Goal: Task Accomplishment & Management: Use online tool/utility

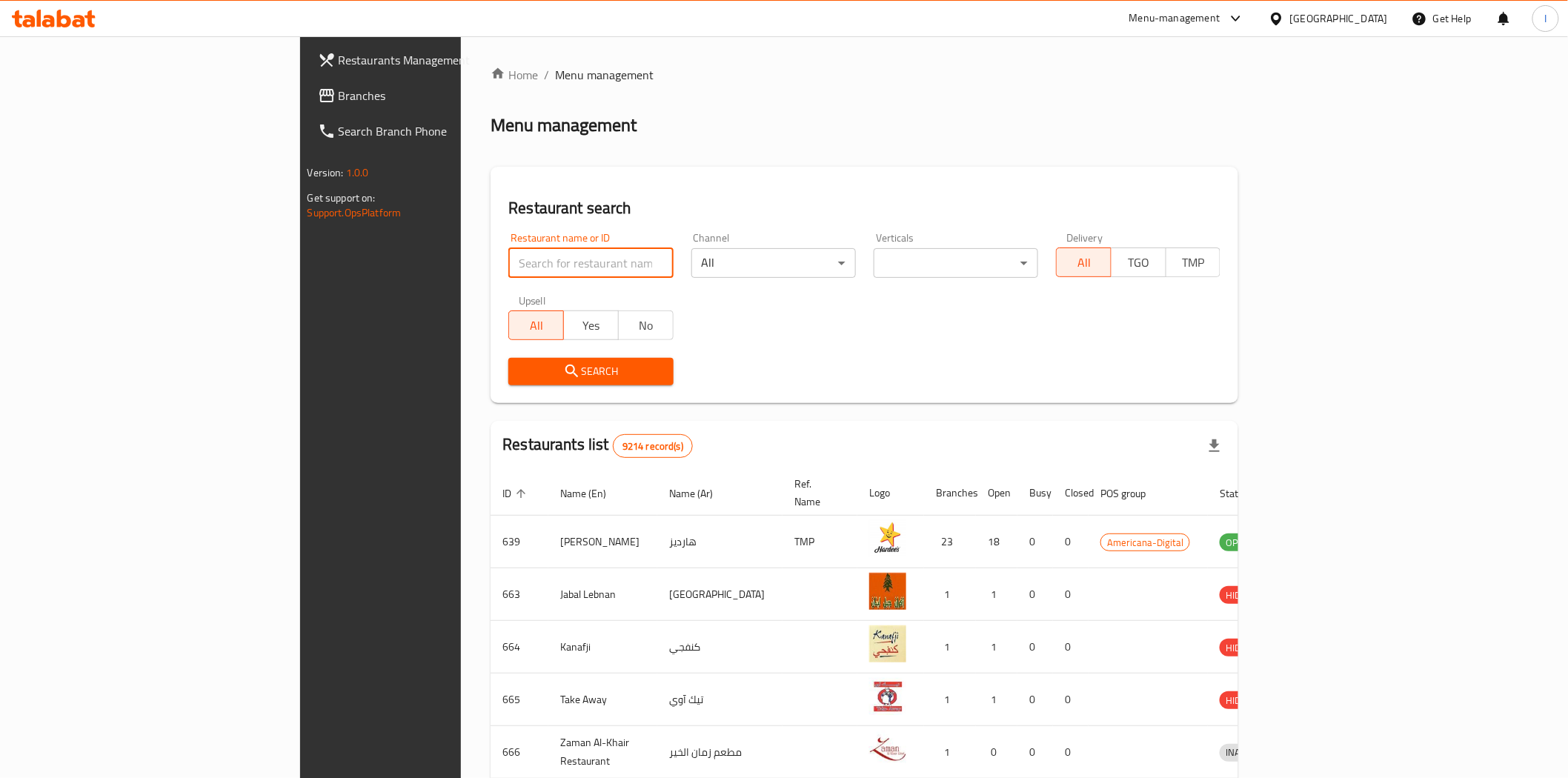
click at [508, 260] on input "search" at bounding box center [590, 262] width 165 height 30
paste input "Afghan Majlis Restaurant"
type input "Afghan Majlis Restaurant"
click at [534, 369] on span "Search" at bounding box center [591, 372] width 141 height 18
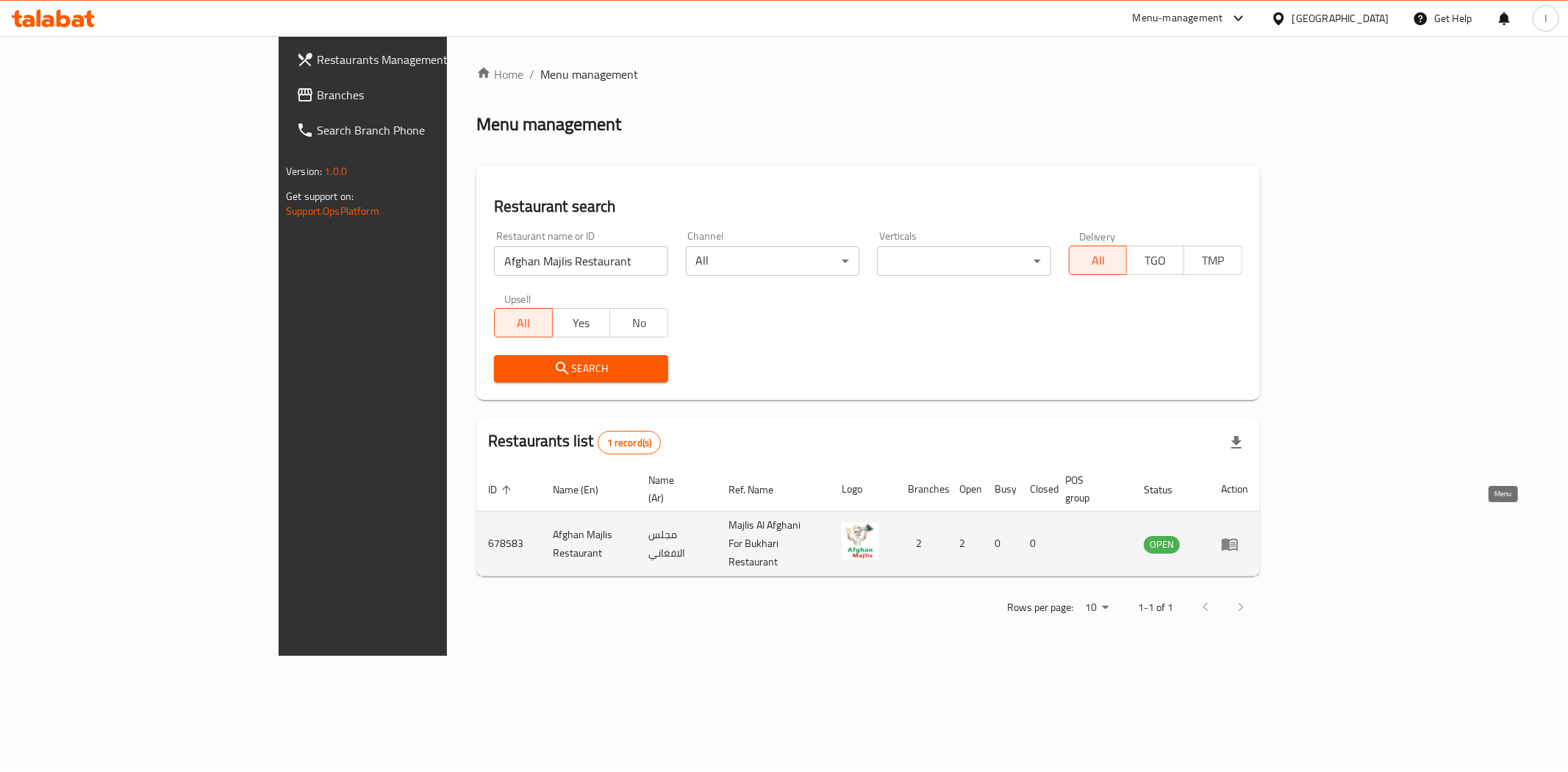
click at [1238, 535] on icon "enhanced table" at bounding box center [1229, 543] width 17 height 17
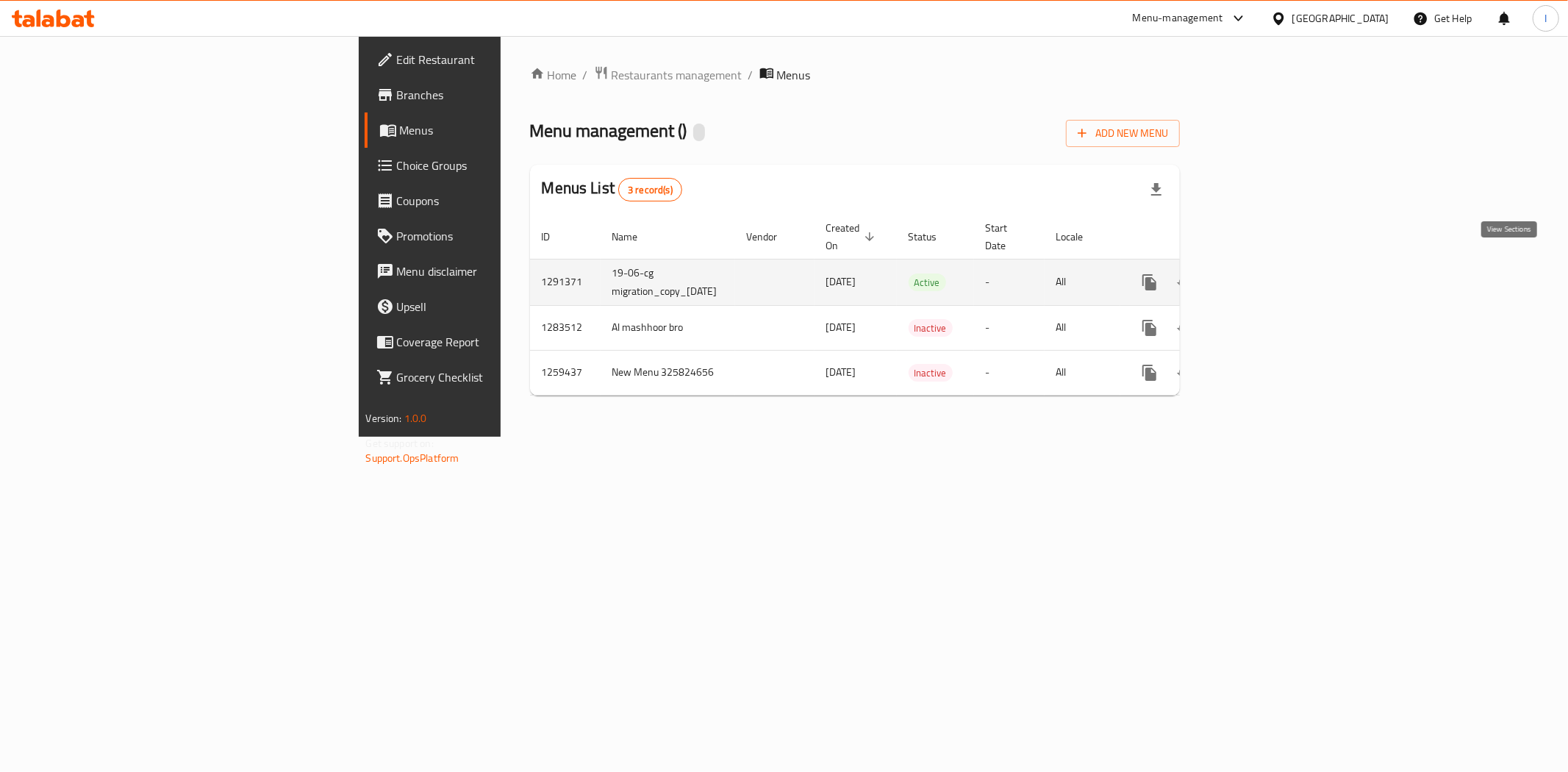
click at [1273, 265] on link "enhanced table" at bounding box center [1255, 282] width 35 height 35
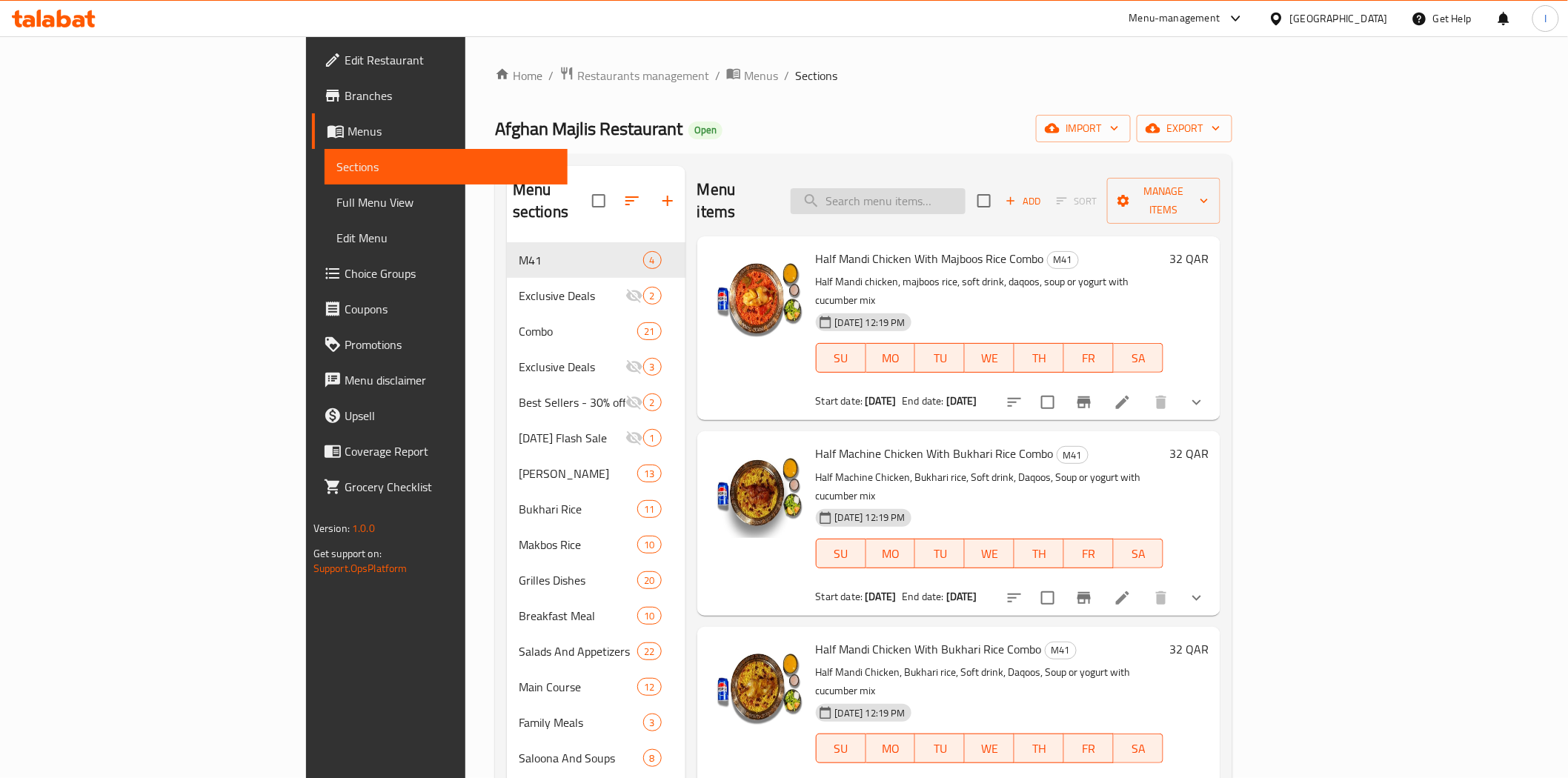
click at [953, 188] on input "search" at bounding box center [878, 201] width 175 height 26
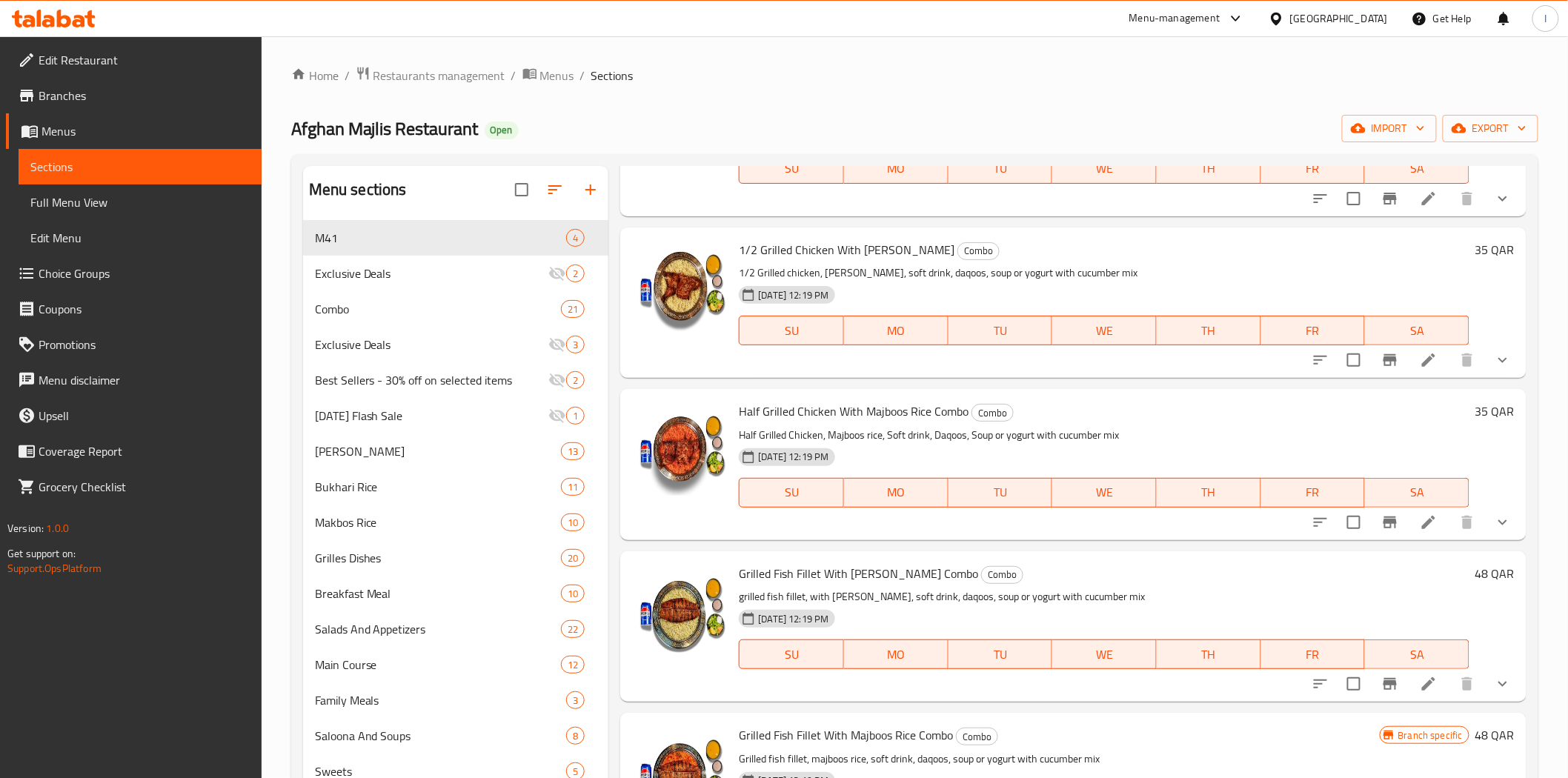
scroll to position [878, 0]
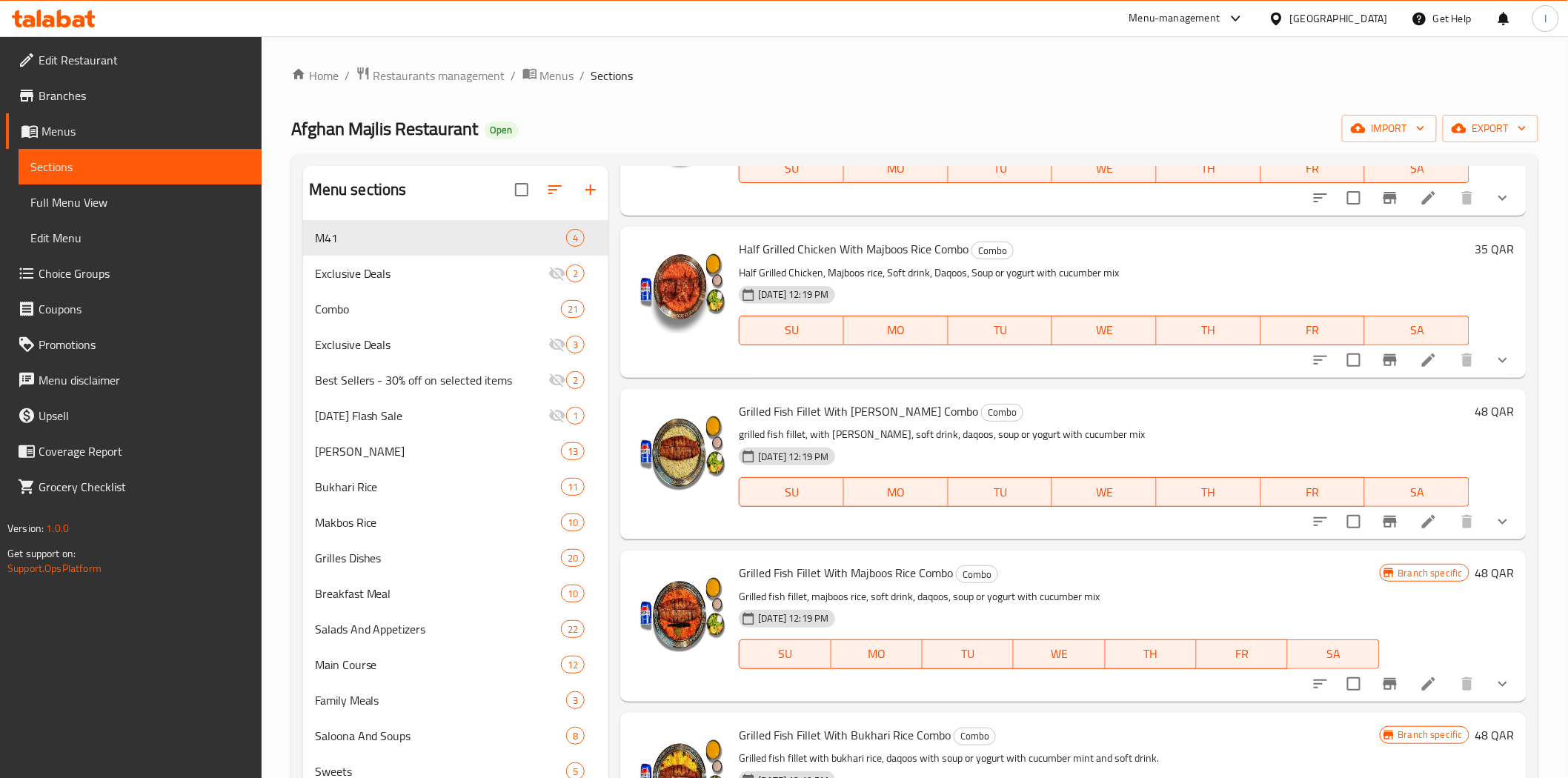
click at [809, 566] on span "Grilled Fish Fillet With Majboos Rice Combo" at bounding box center [846, 573] width 214 height 22
copy h6 "Grilled Fish Fillet With Majboos Rice Combo"
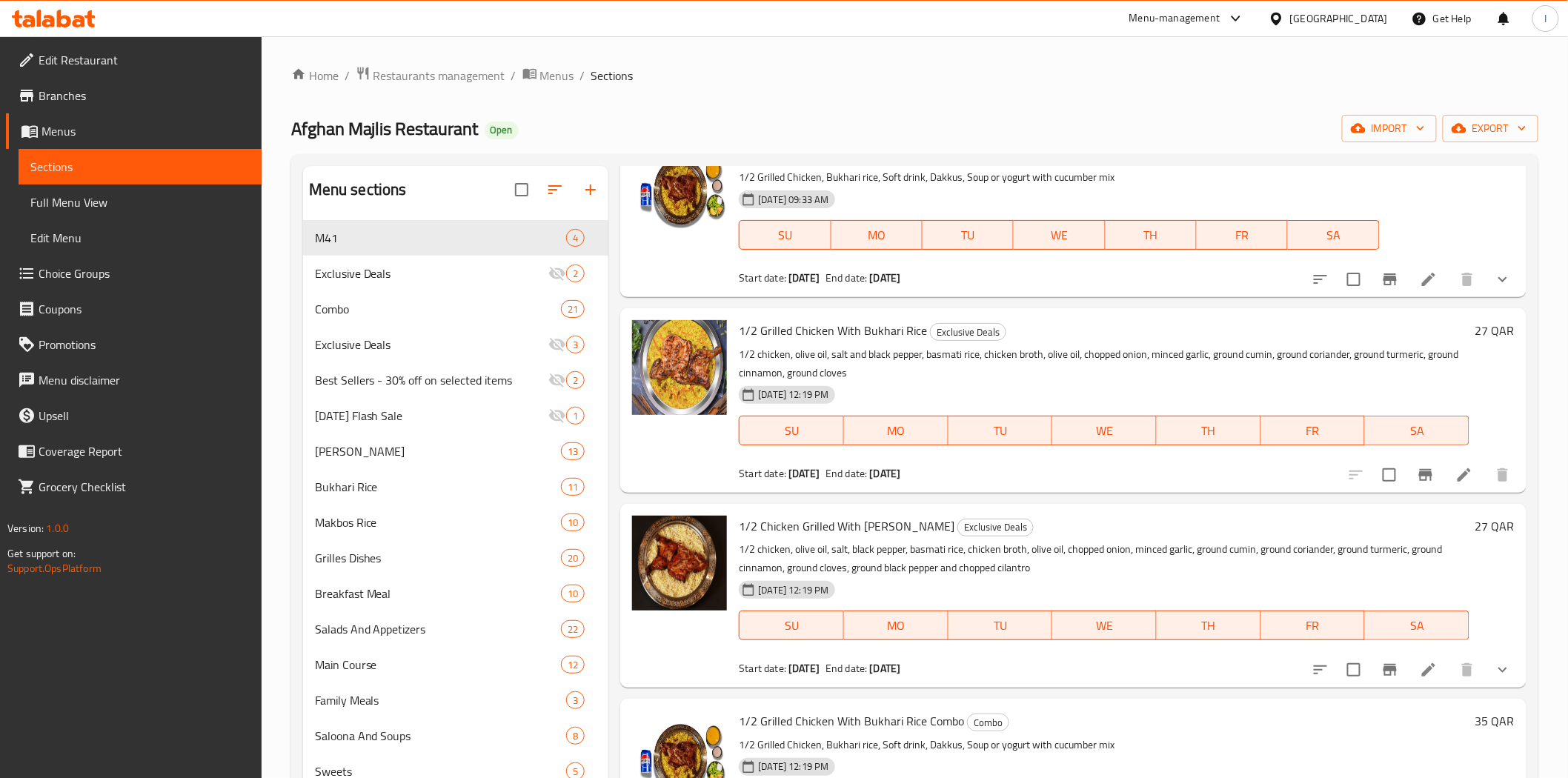
scroll to position [0, 0]
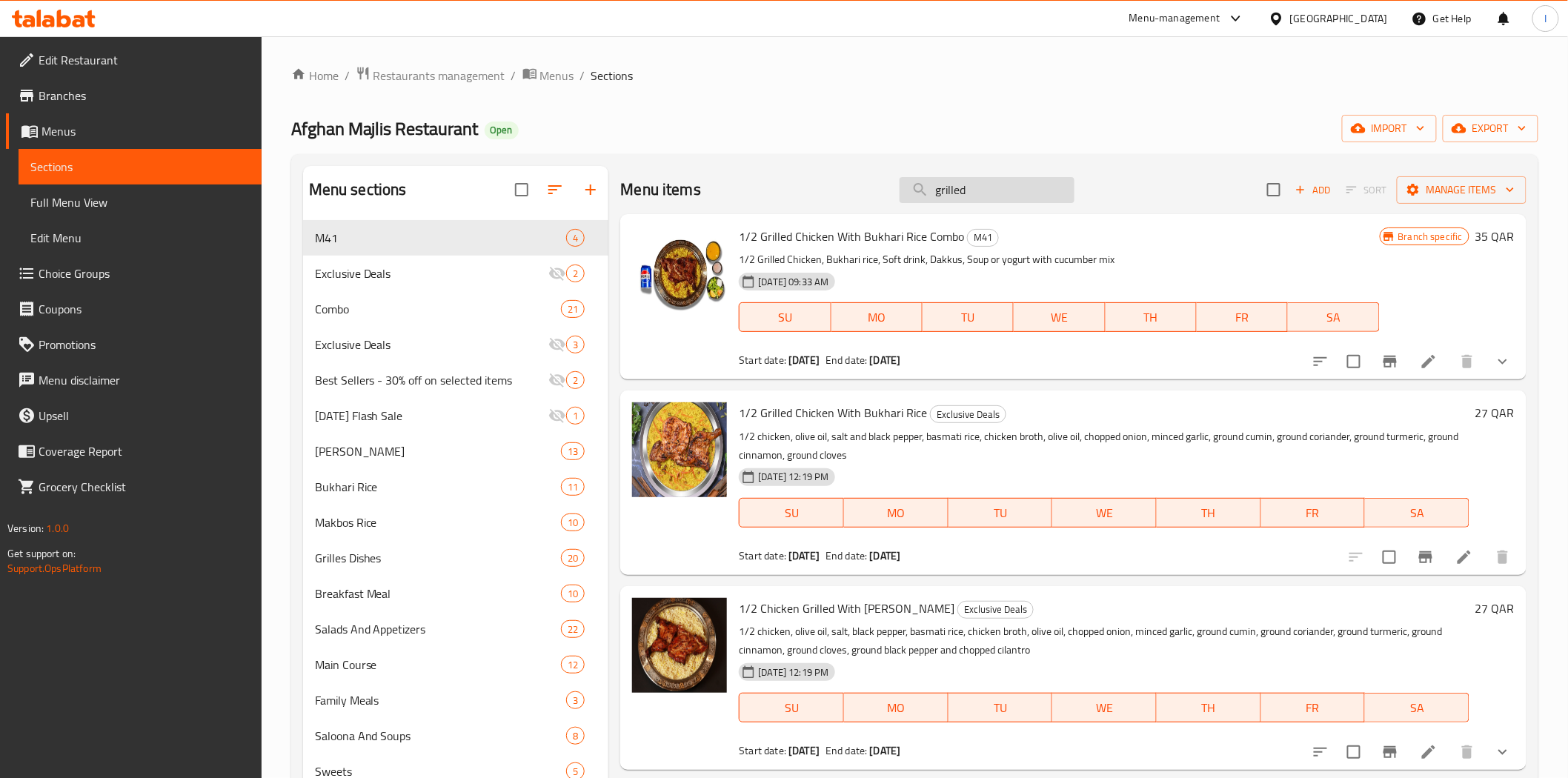
click at [979, 187] on input "grilled" at bounding box center [987, 190] width 175 height 26
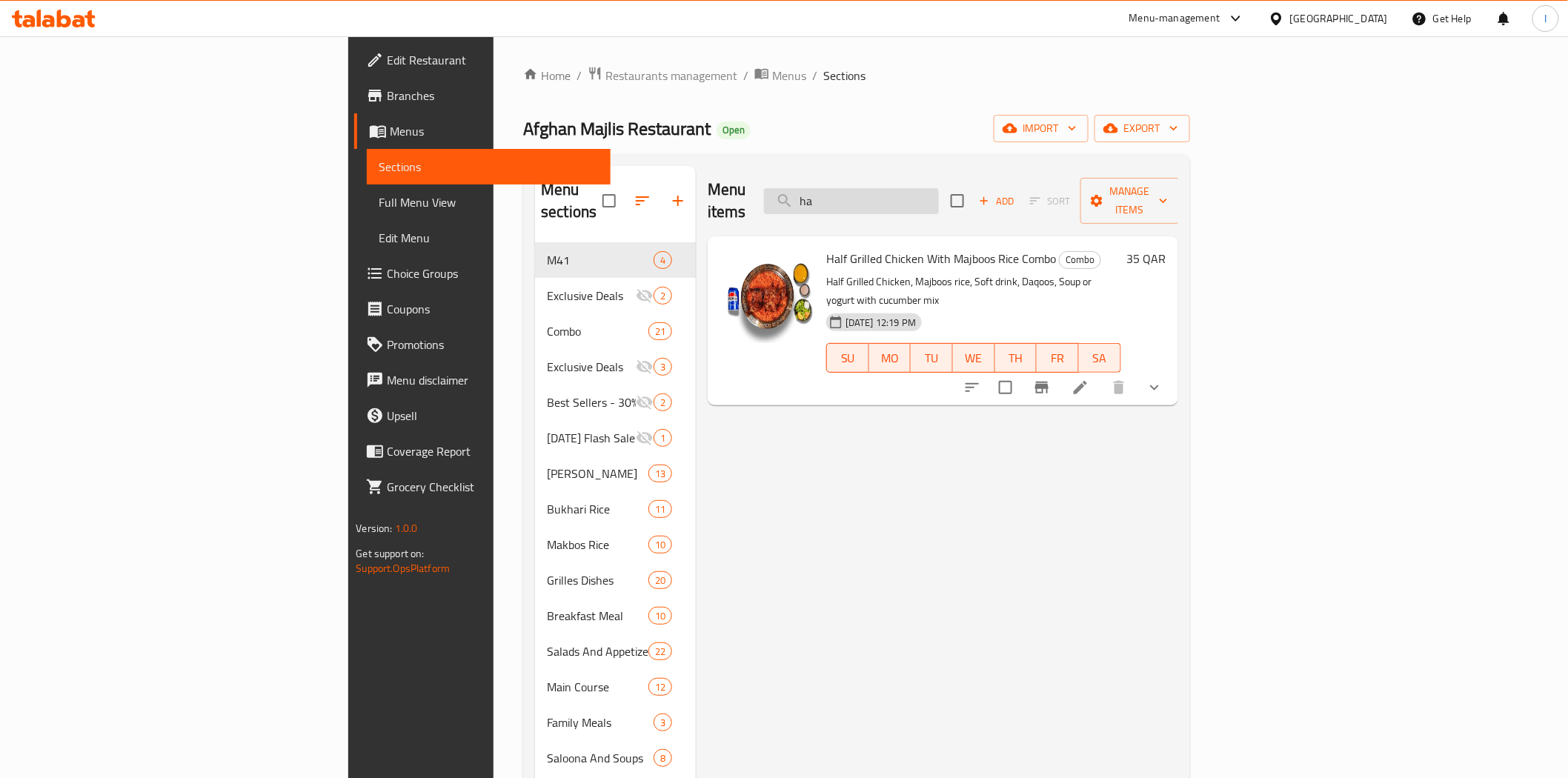
type input "h"
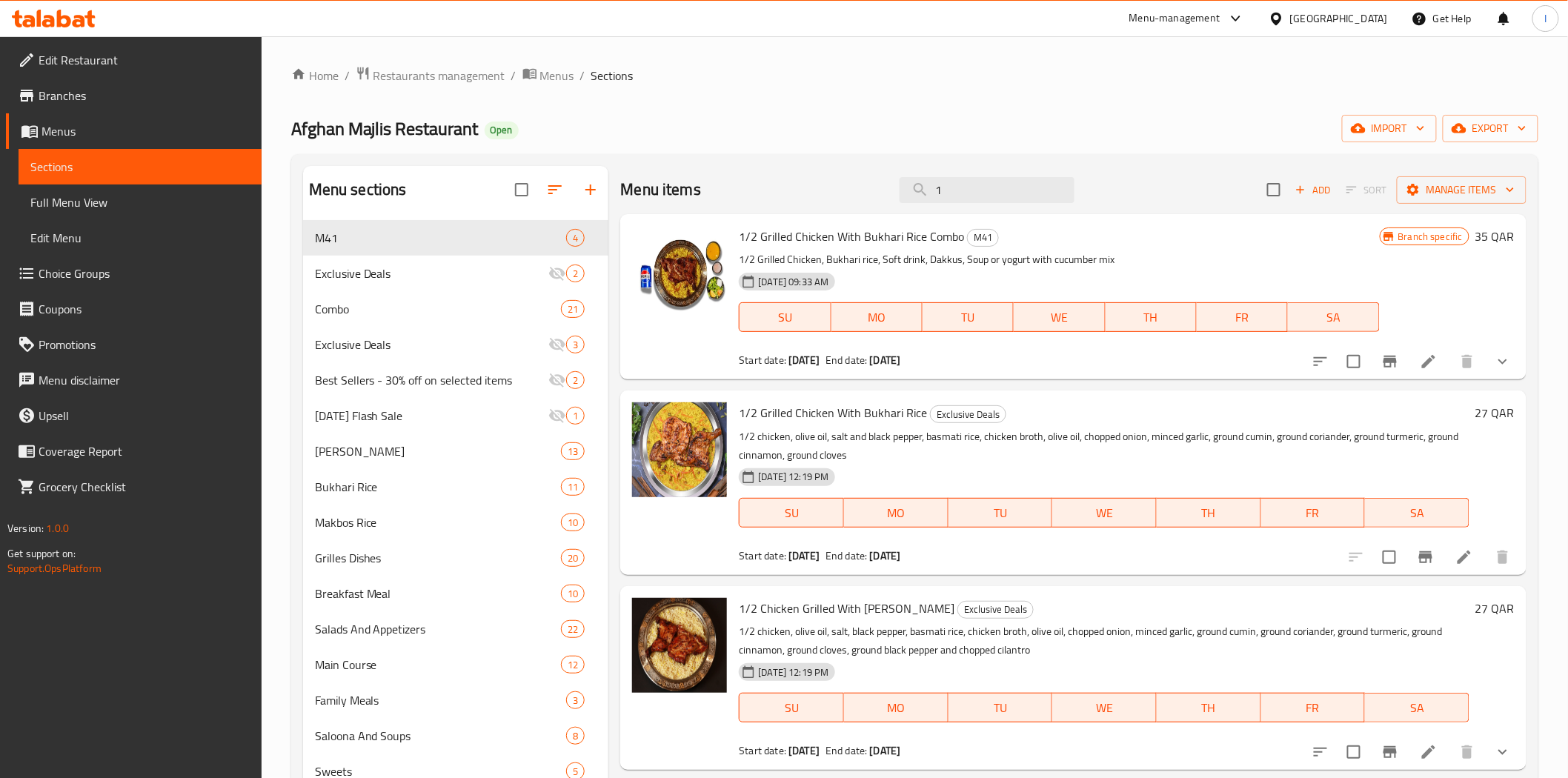
click at [784, 611] on span "1/2 Chicken Grilled With [PERSON_NAME]" at bounding box center [847, 607] width 215 height 22
copy h6 "1/2 Chicken Grilled With [PERSON_NAME]"
click at [991, 179] on input "1" at bounding box center [987, 190] width 175 height 26
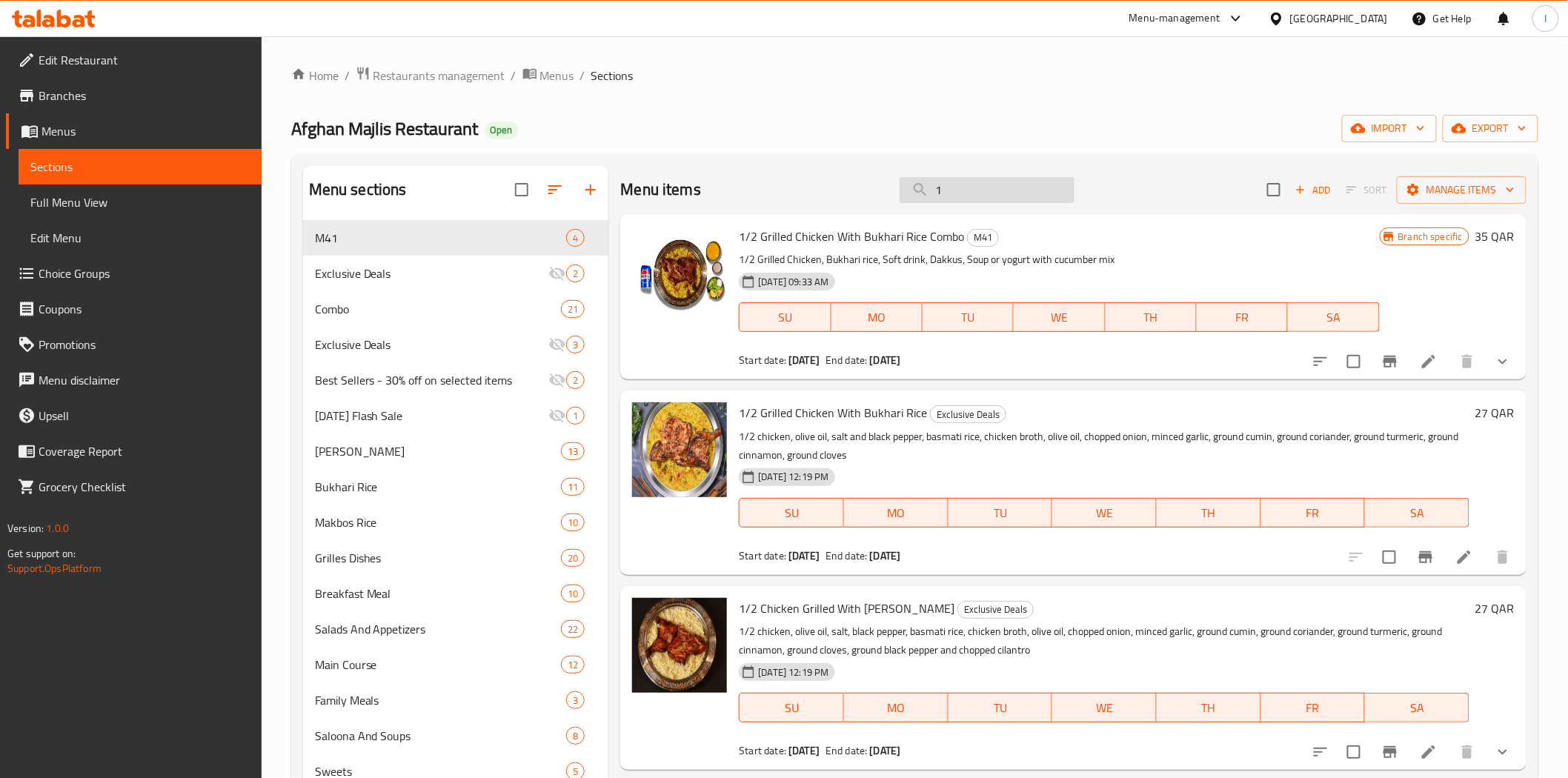
click at [991, 179] on input "1" at bounding box center [987, 190] width 175 height 26
paste input "/2 Chicken Grilled With [PERSON_NAME]"
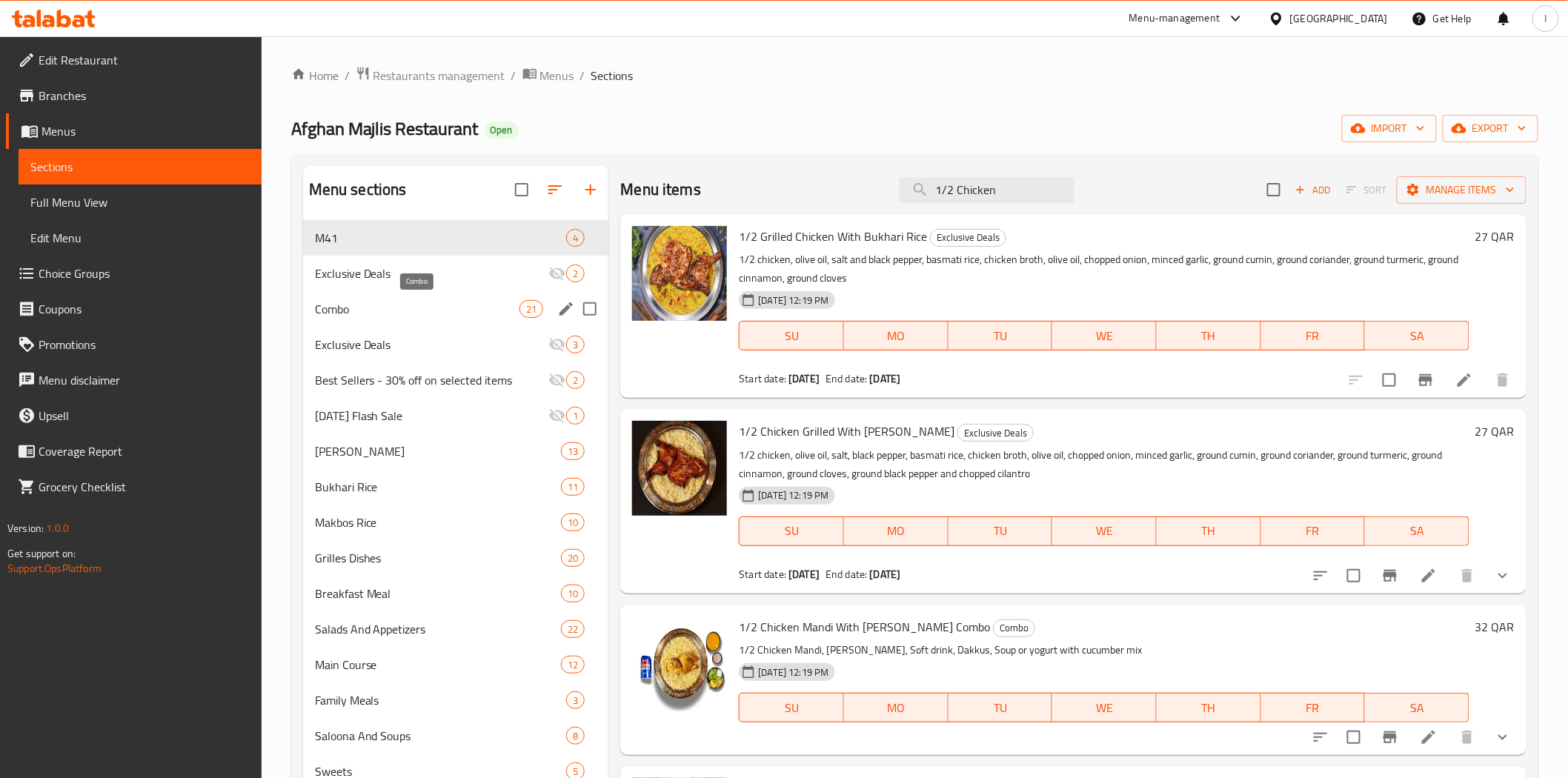
click at [435, 306] on span "Combo" at bounding box center [417, 309] width 206 height 17
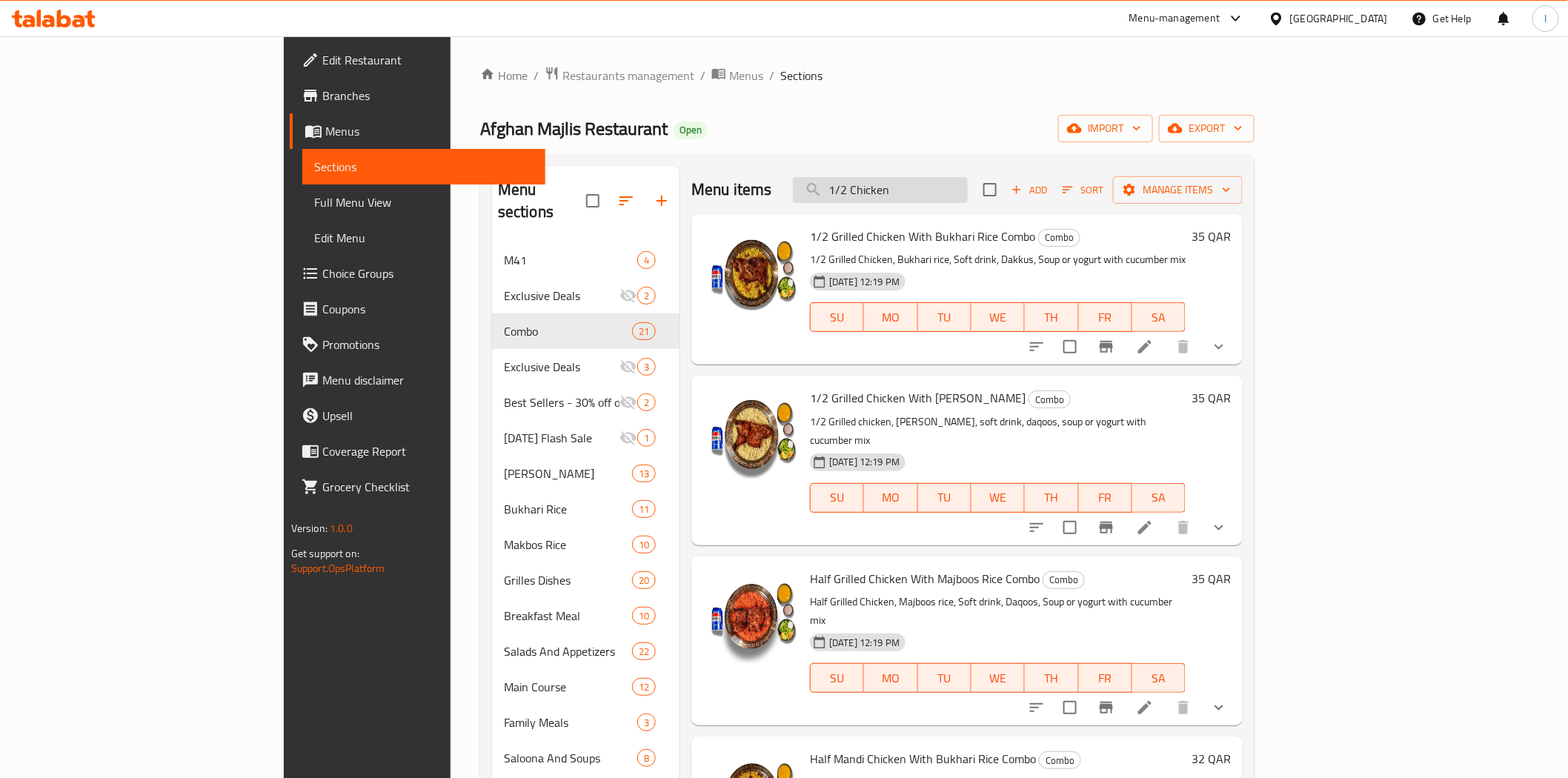
click at [968, 183] on input "1/2 Chicken" at bounding box center [880, 190] width 175 height 26
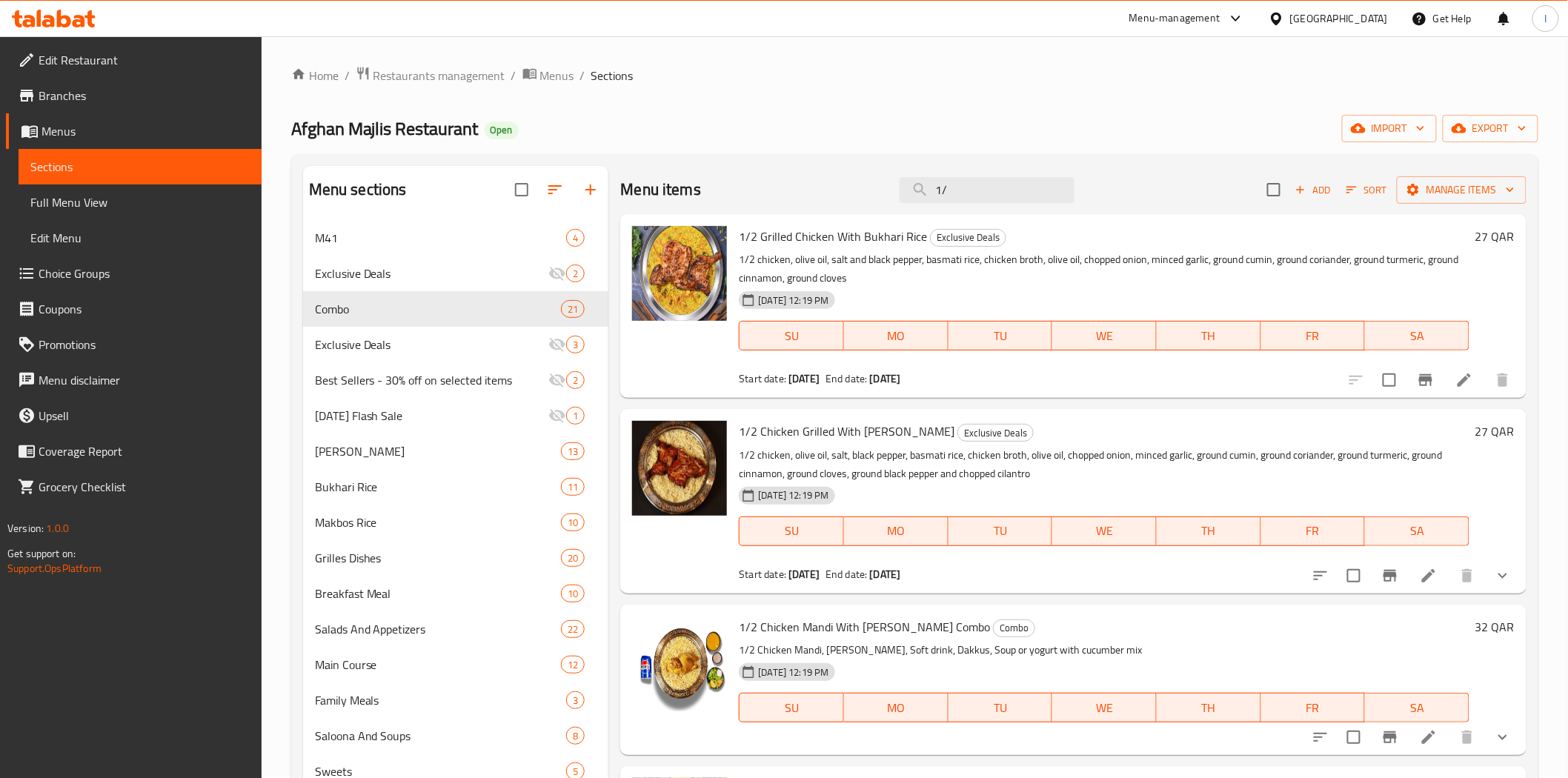
type input "1"
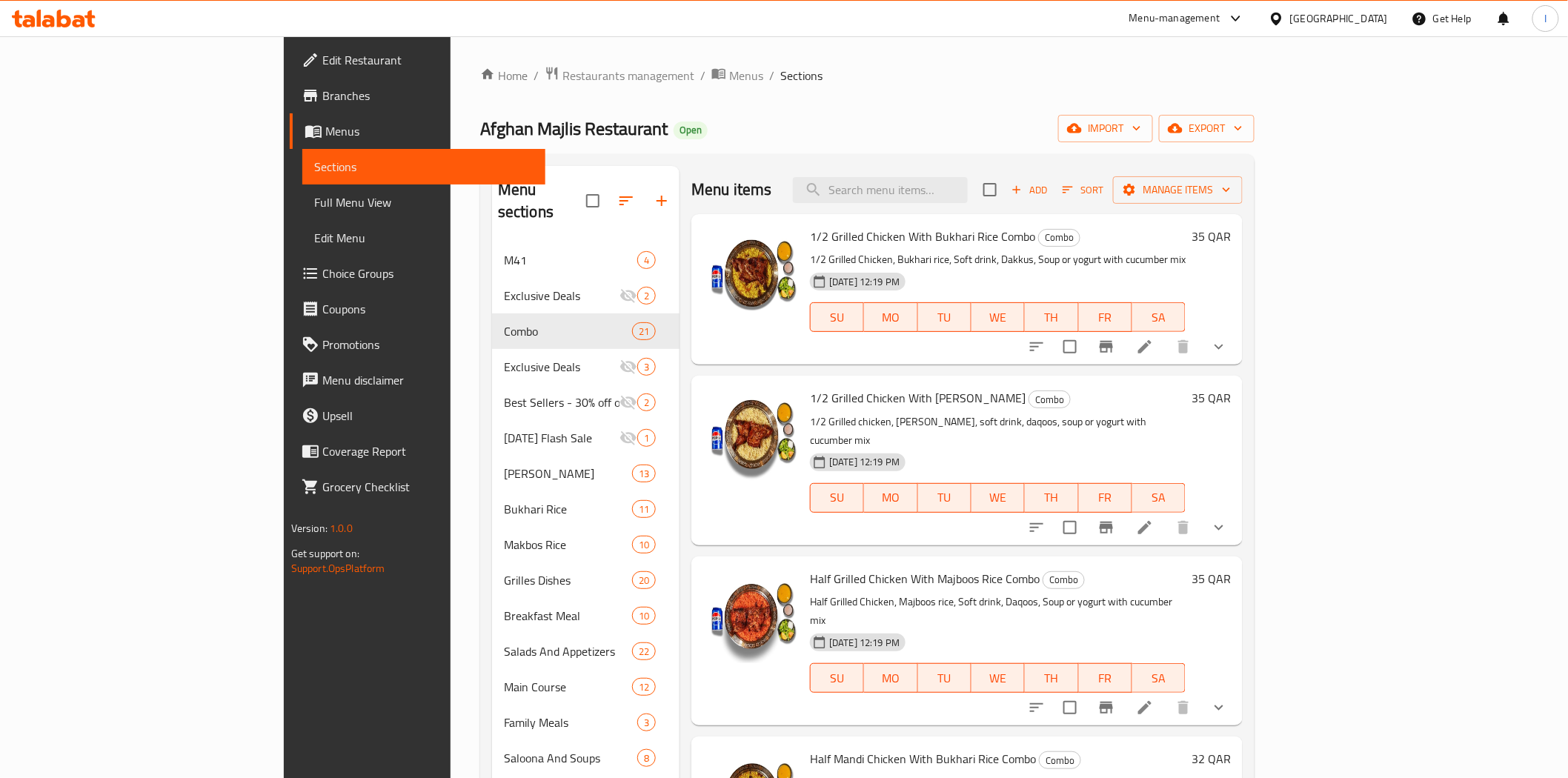
click at [810, 394] on span "1/2 Grilled Chicken With [PERSON_NAME]" at bounding box center [918, 397] width 215 height 22
copy h6 "1/2 Grilled Chicken With [PERSON_NAME]"
click at [968, 191] on input "search" at bounding box center [880, 190] width 175 height 26
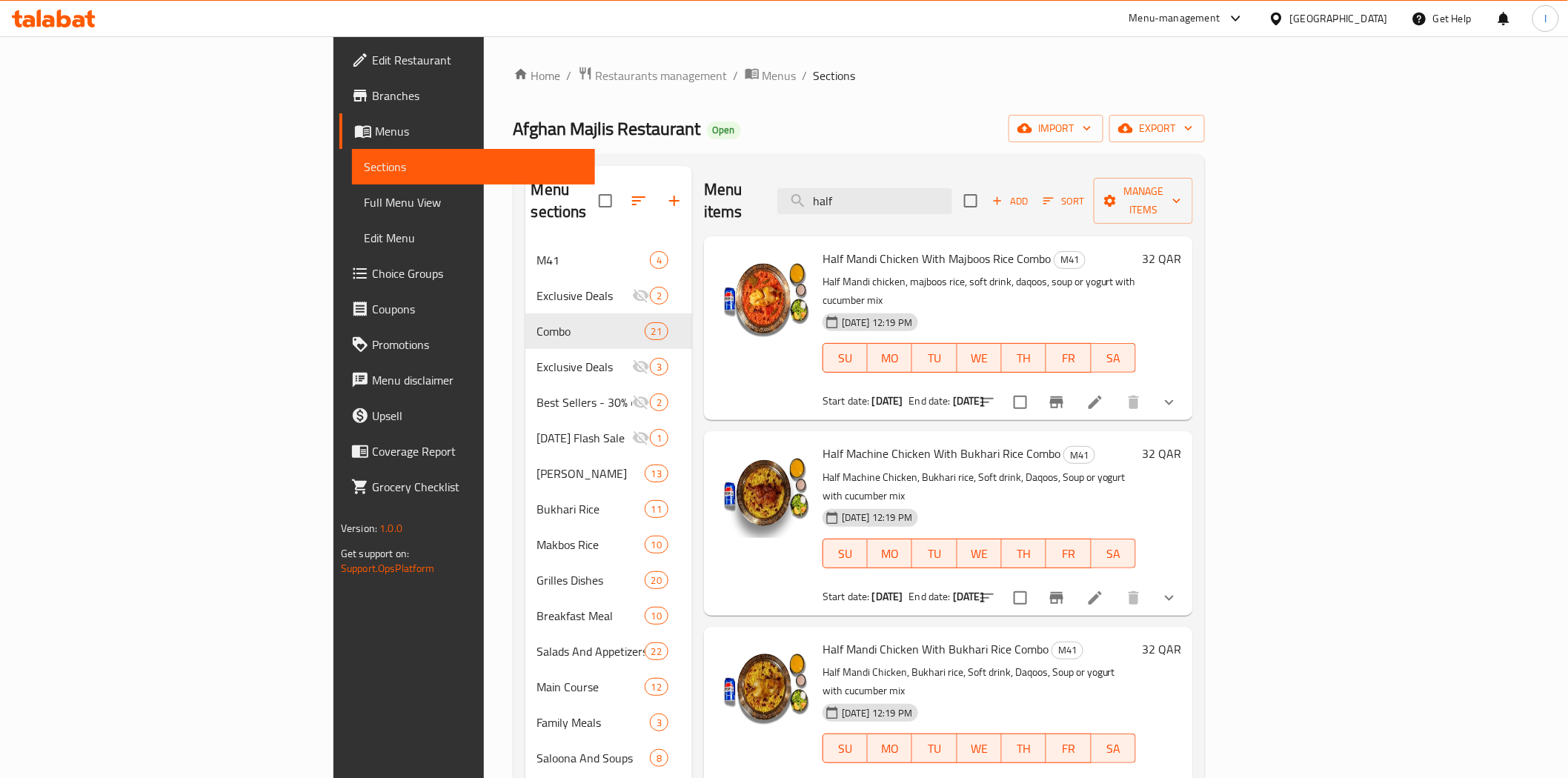
click at [850, 442] on span "Half Machine Chicken With Bukhari Rice Combo" at bounding box center [942, 453] width 238 height 22
copy h6 "Half Machine Chicken With Bukhari Rice Combo"
click at [952, 188] on input "half" at bounding box center [865, 201] width 175 height 26
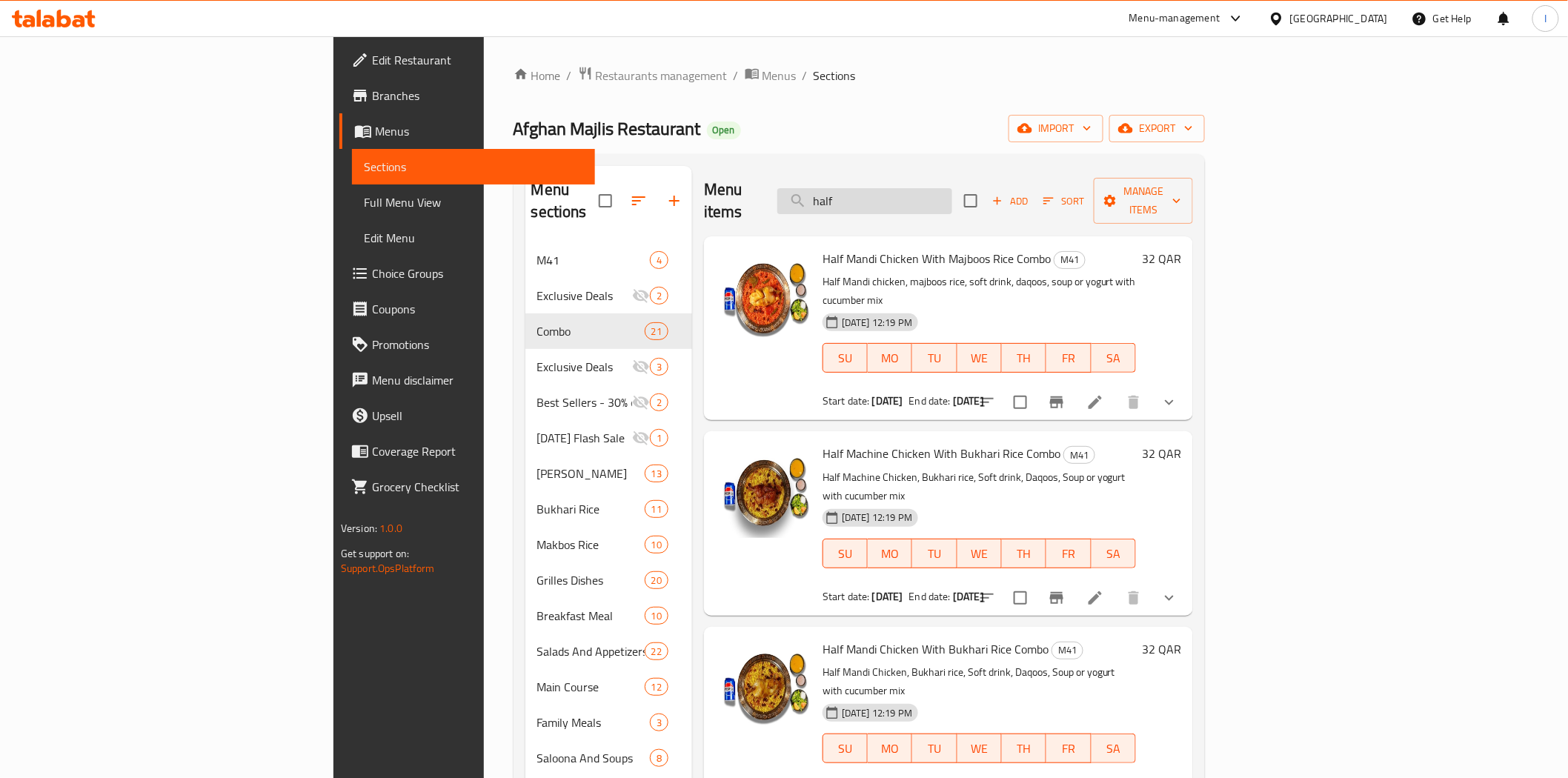
click at [952, 188] on input "half" at bounding box center [865, 201] width 175 height 26
paste input "Half Machine Chicken With Bukhari Rice Combo"
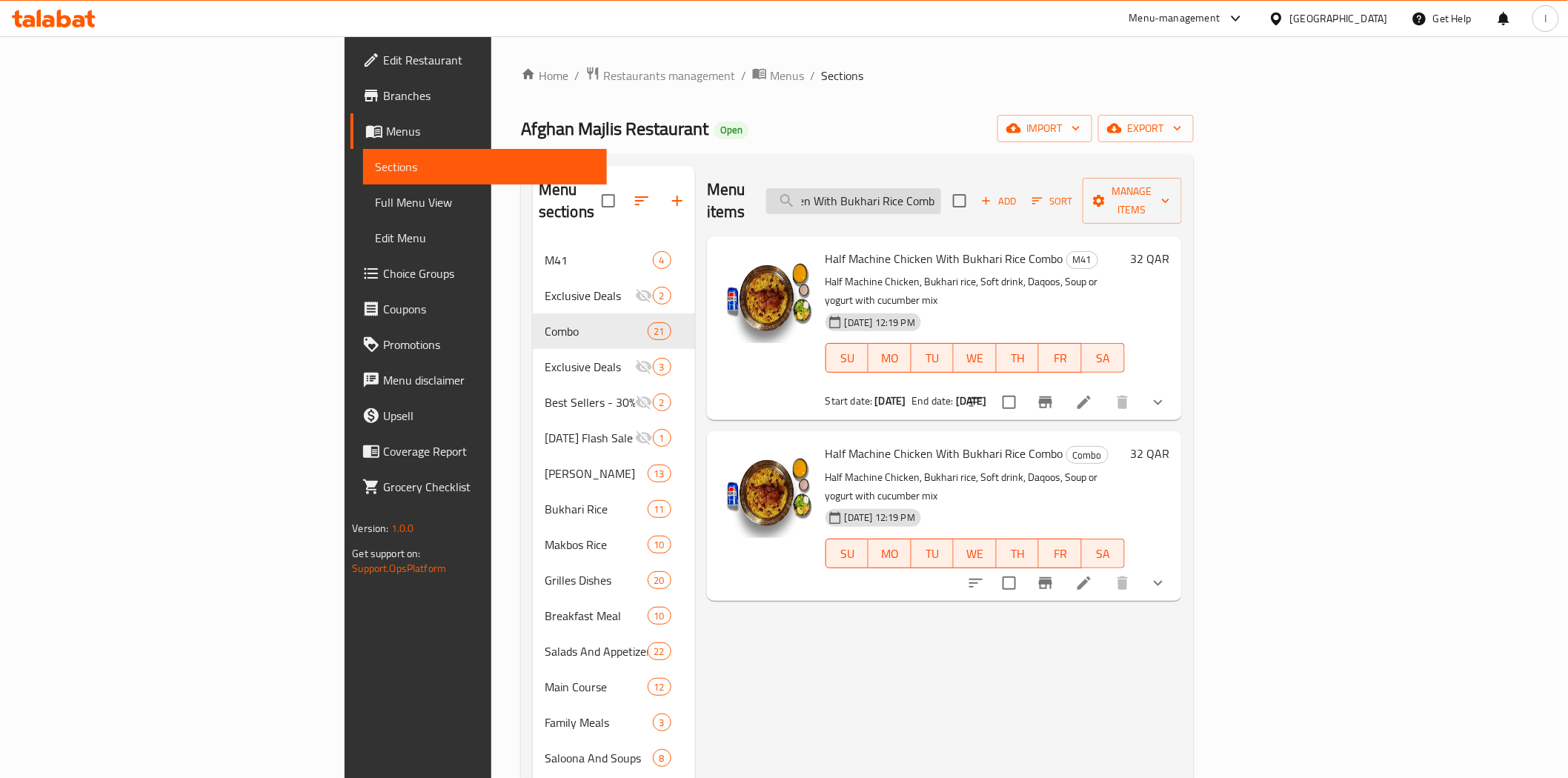
scroll to position [0, 95]
type input "Half Machine Chicken With Bukhari Rice Comb"
click at [825, 442] on span "Half Machine Chicken With Bukhari Rice Combo" at bounding box center [944, 453] width 238 height 22
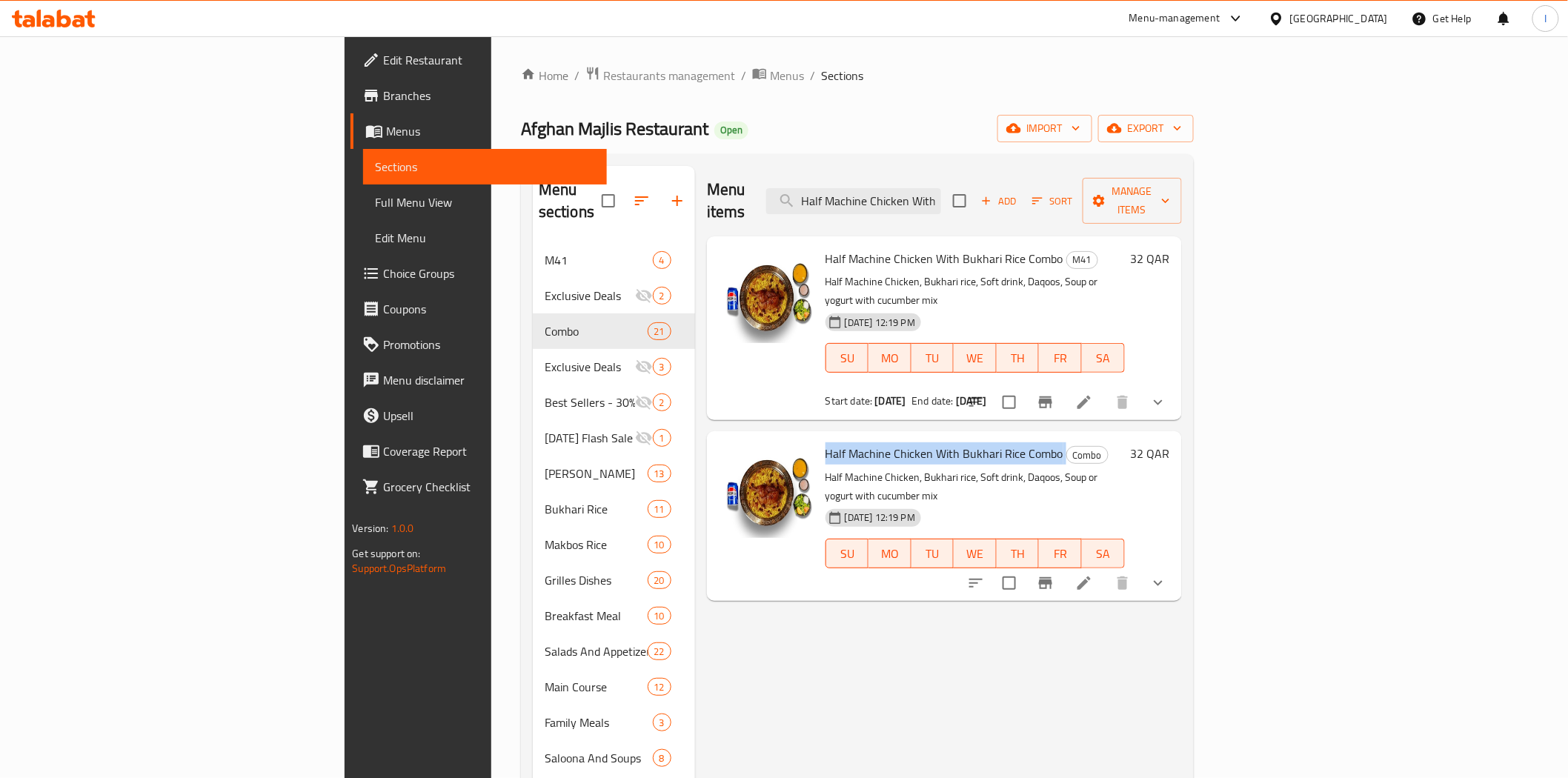
click at [825, 442] on span "Half Machine Chicken With Bukhari Rice Combo" at bounding box center [944, 453] width 238 height 22
copy h6 "Half Machine Chicken With Bukhari Rice Combo"
click at [603, 72] on span "Restaurants management" at bounding box center [669, 75] width 132 height 17
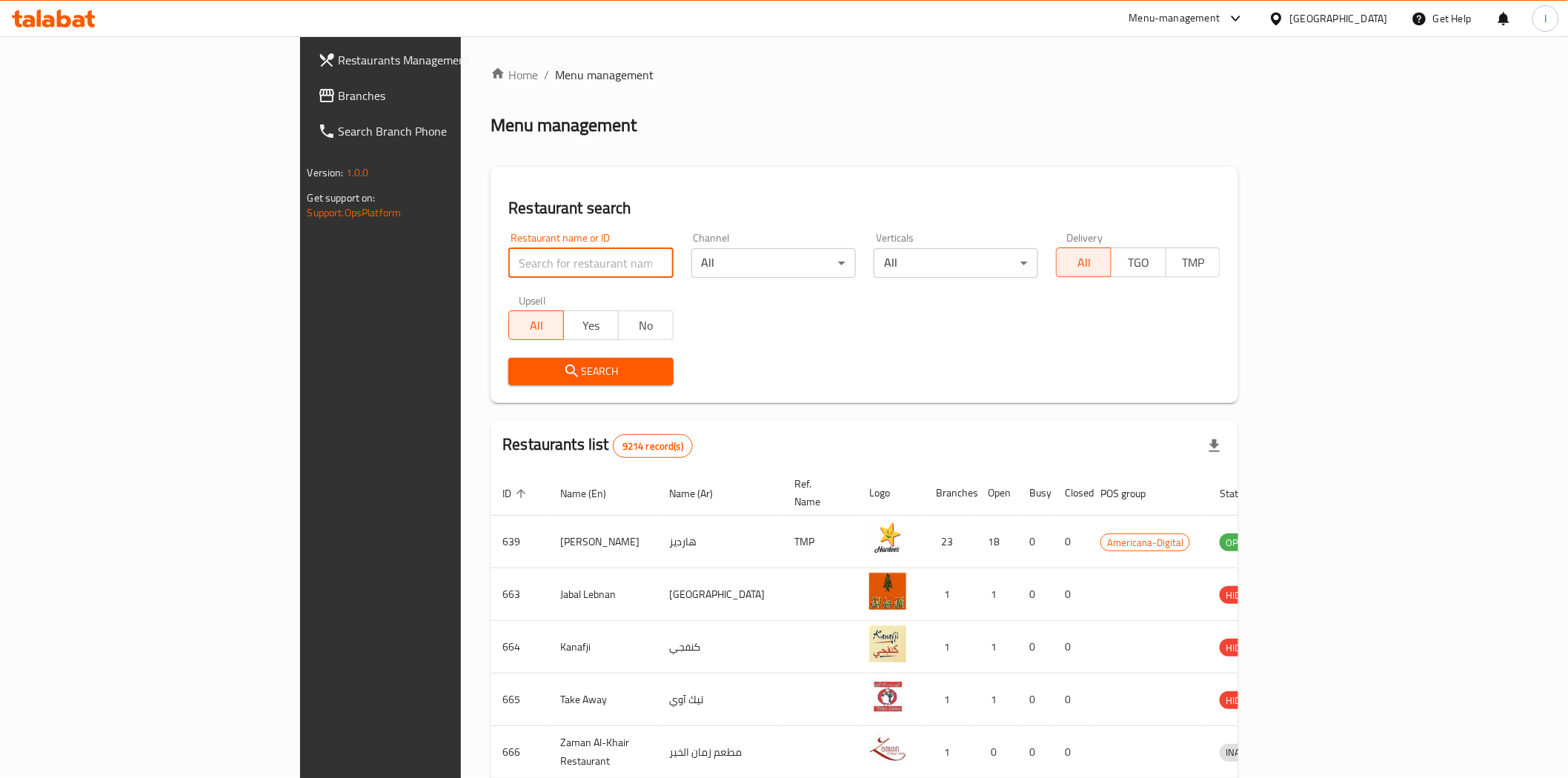
click at [508, 263] on input "search" at bounding box center [590, 262] width 165 height 30
paste input "Tasty Tea"
type input "Tasty Tea"
click at [520, 369] on span "Search" at bounding box center [591, 372] width 141 height 18
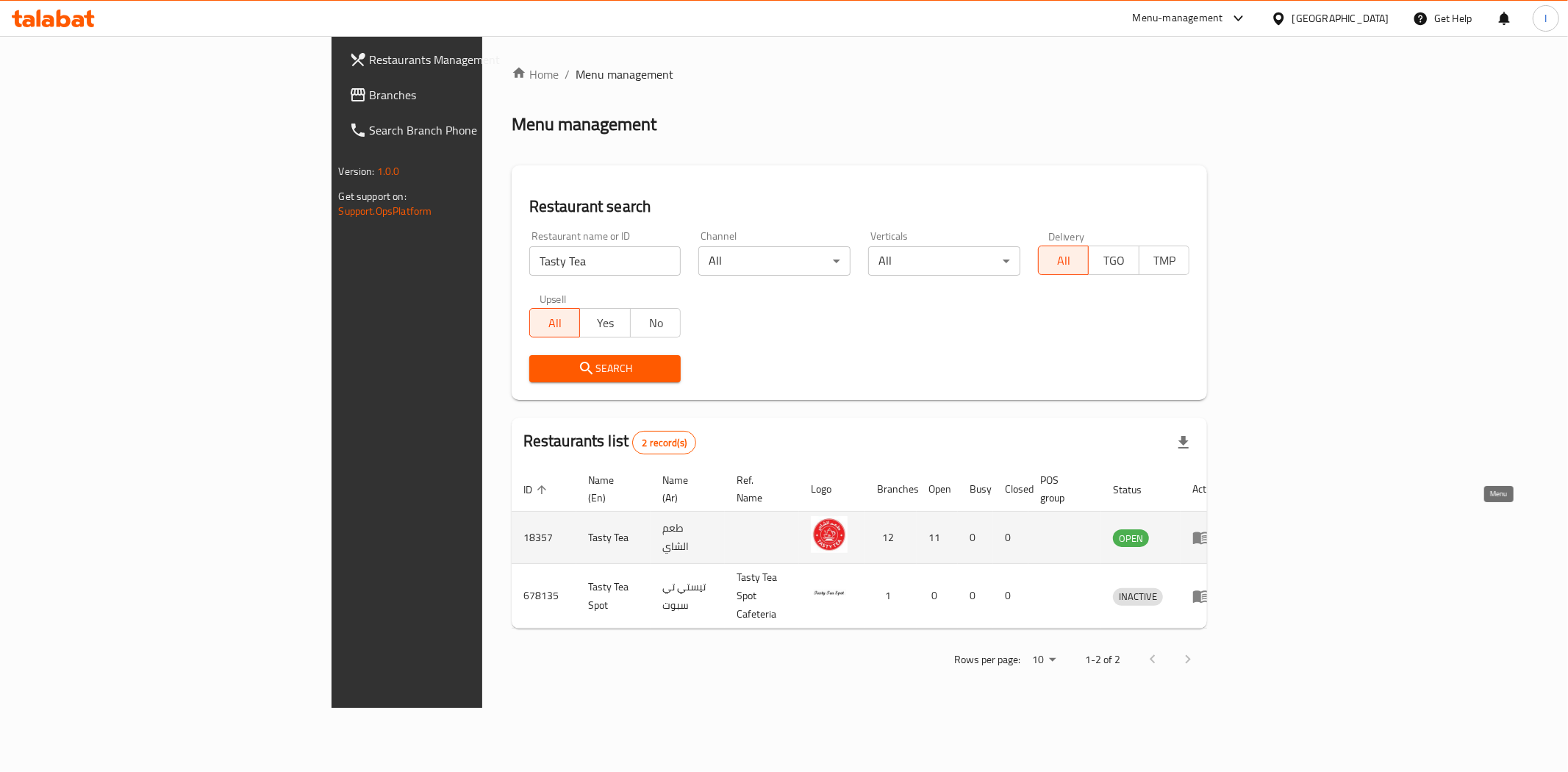
click at [1209, 532] on icon "enhanced table" at bounding box center [1201, 538] width 16 height 13
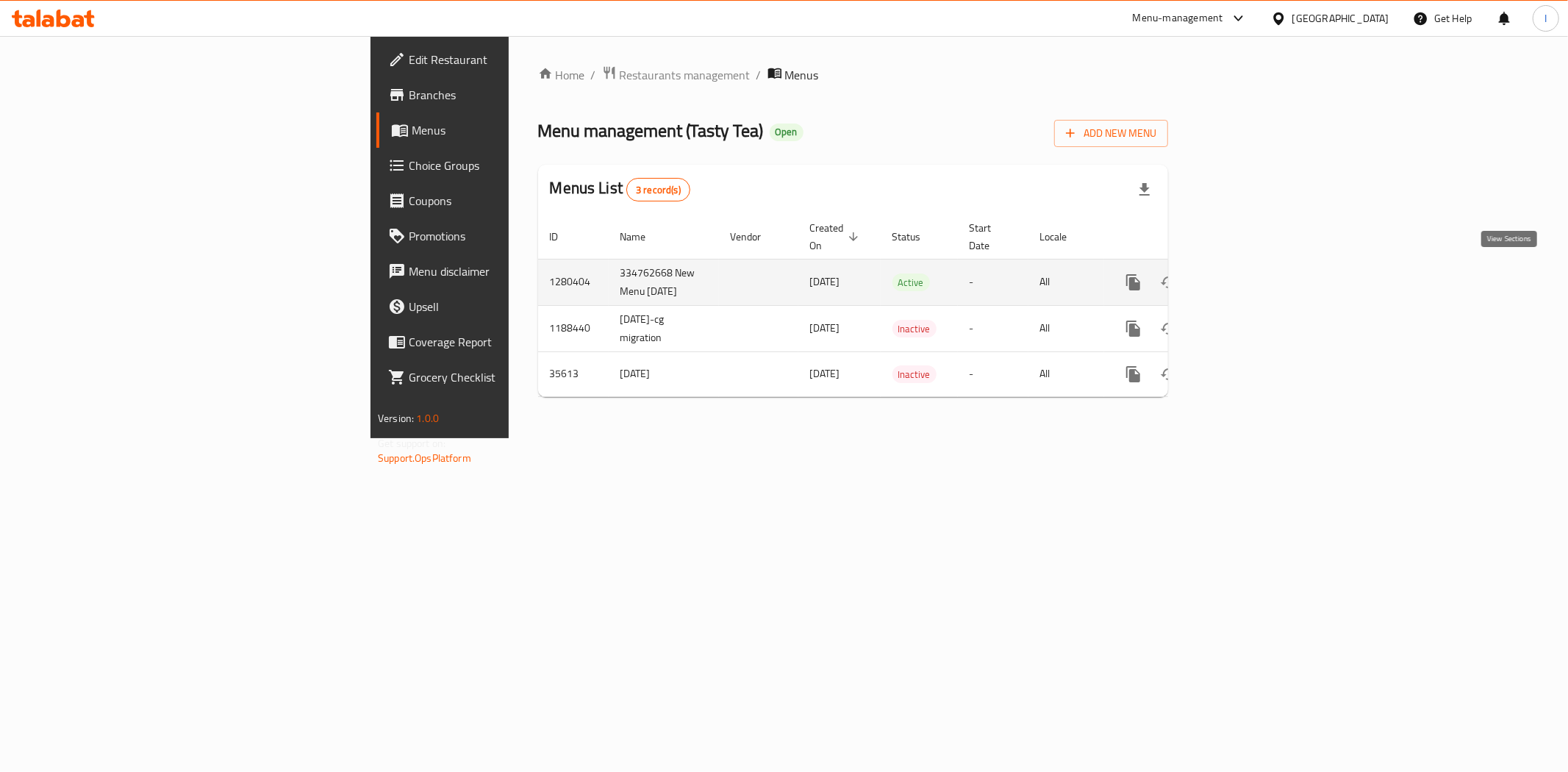
click at [1248, 281] on icon "enhanced table" at bounding box center [1239, 281] width 17 height 17
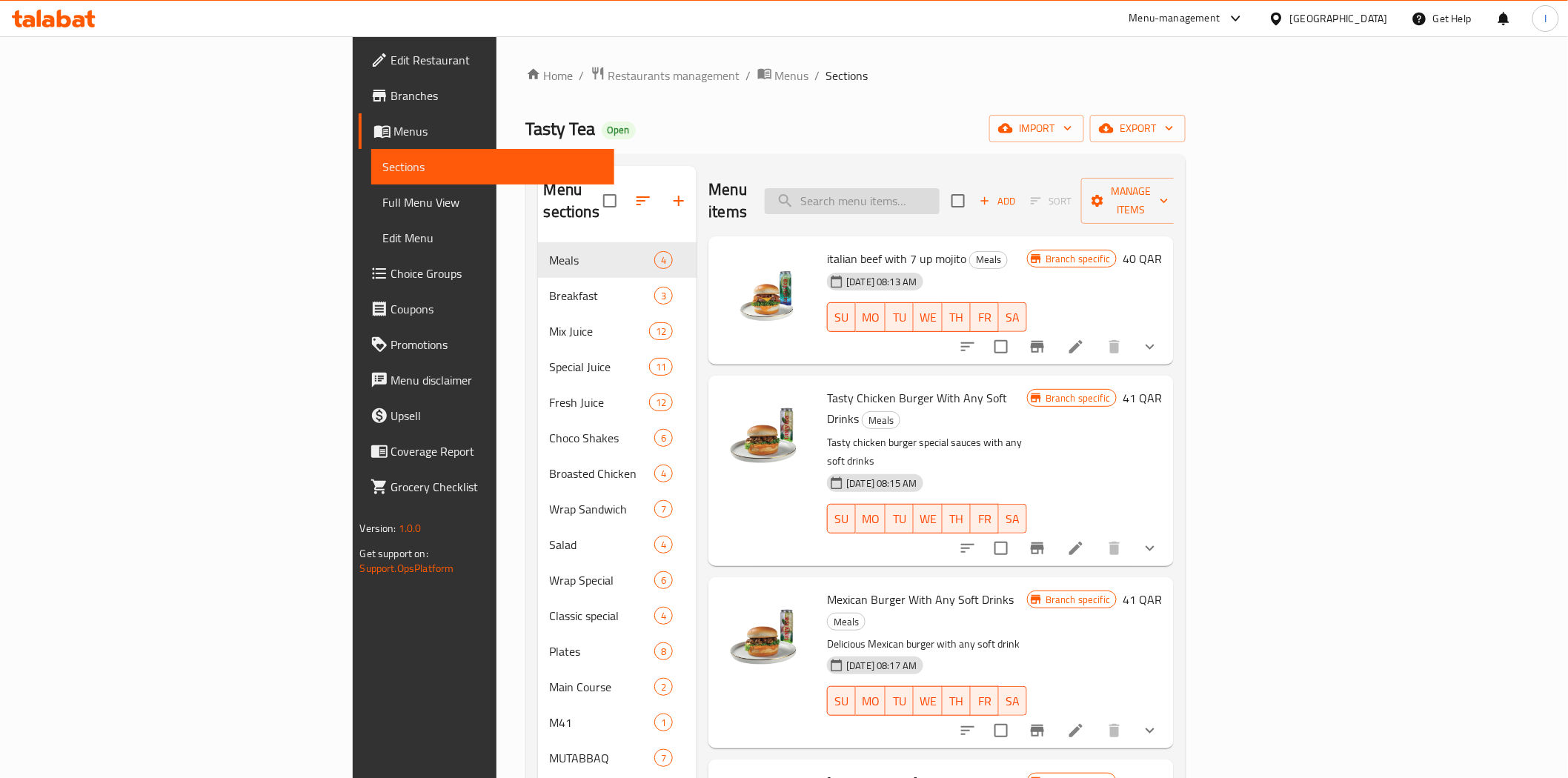
click at [940, 197] on input "search" at bounding box center [852, 201] width 175 height 26
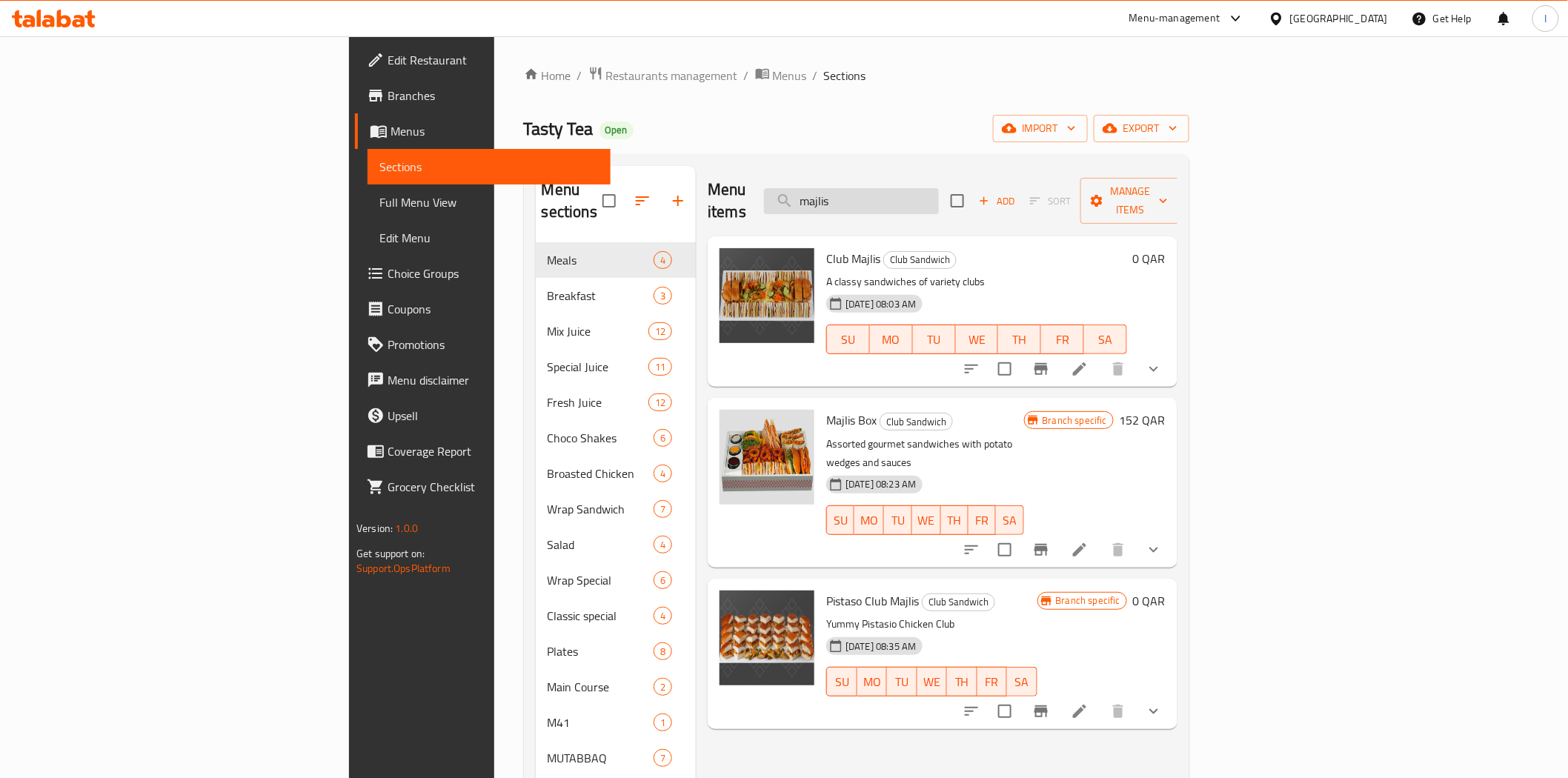
click at [939, 188] on input "majlis" at bounding box center [851, 201] width 175 height 26
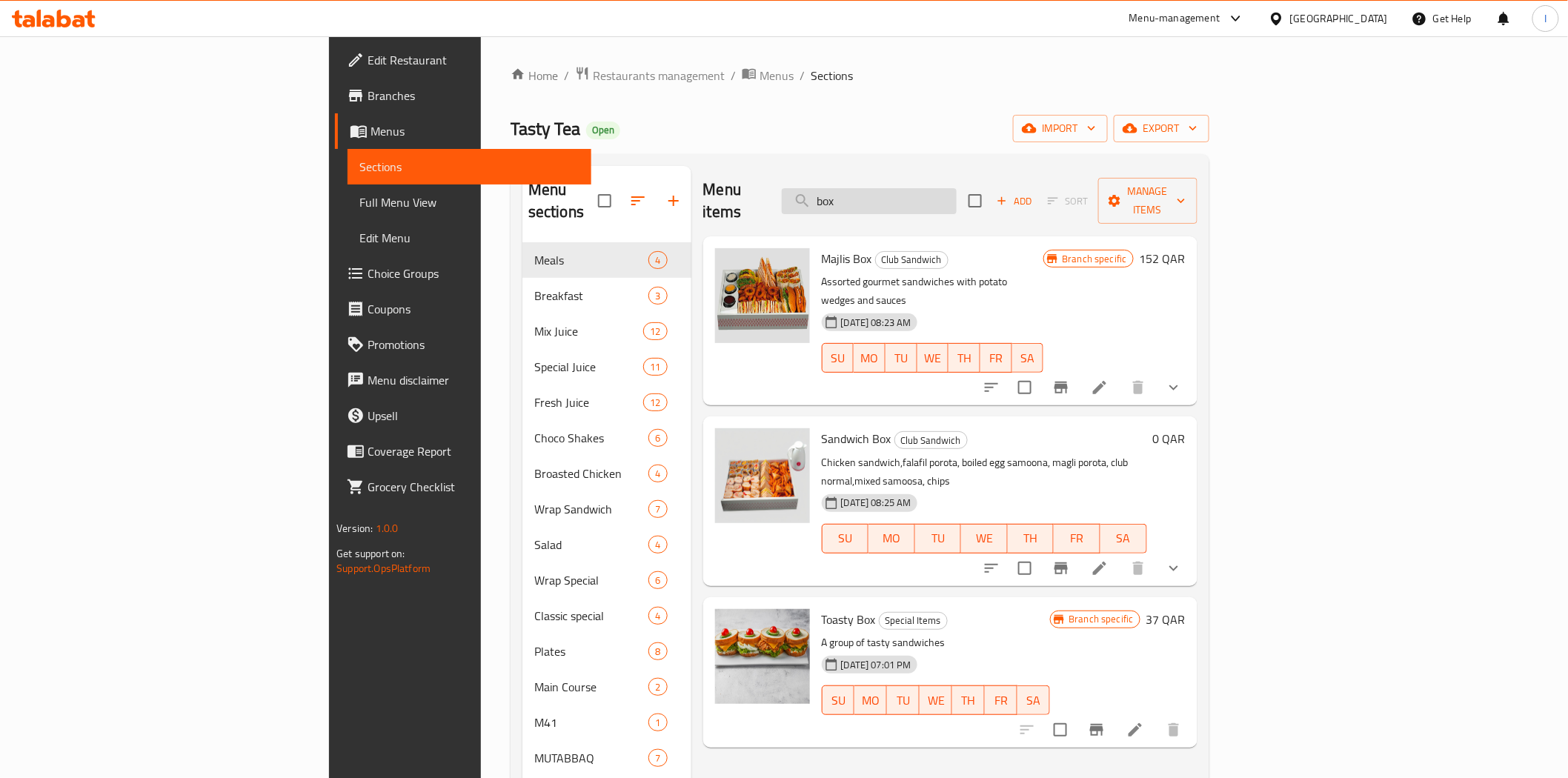
click at [957, 190] on input "box" at bounding box center [869, 201] width 175 height 26
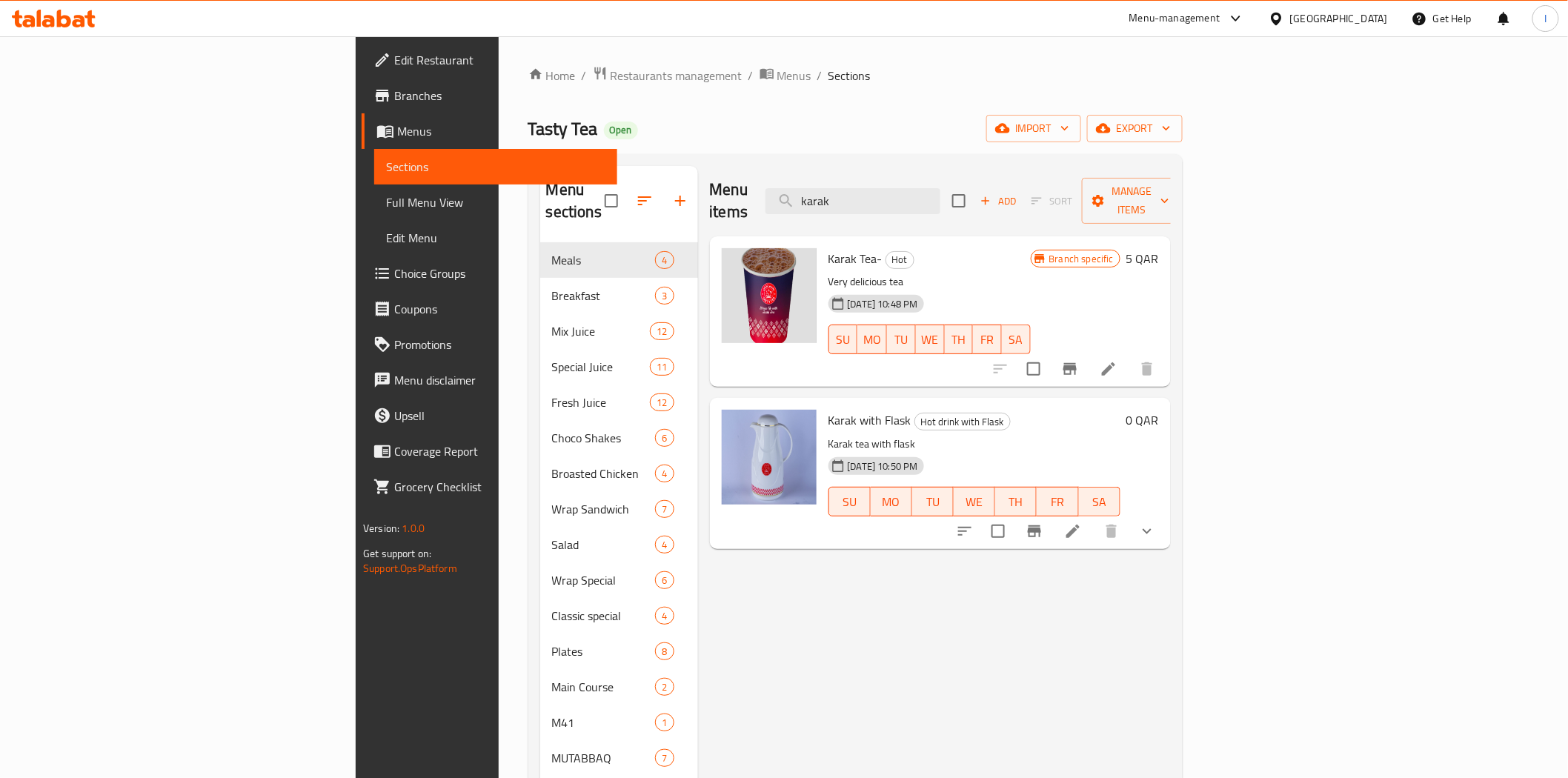
click at [828, 409] on span "Karak with Flask" at bounding box center [869, 419] width 83 height 22
click at [1156, 522] on icon "show more" at bounding box center [1147, 531] width 17 height 17
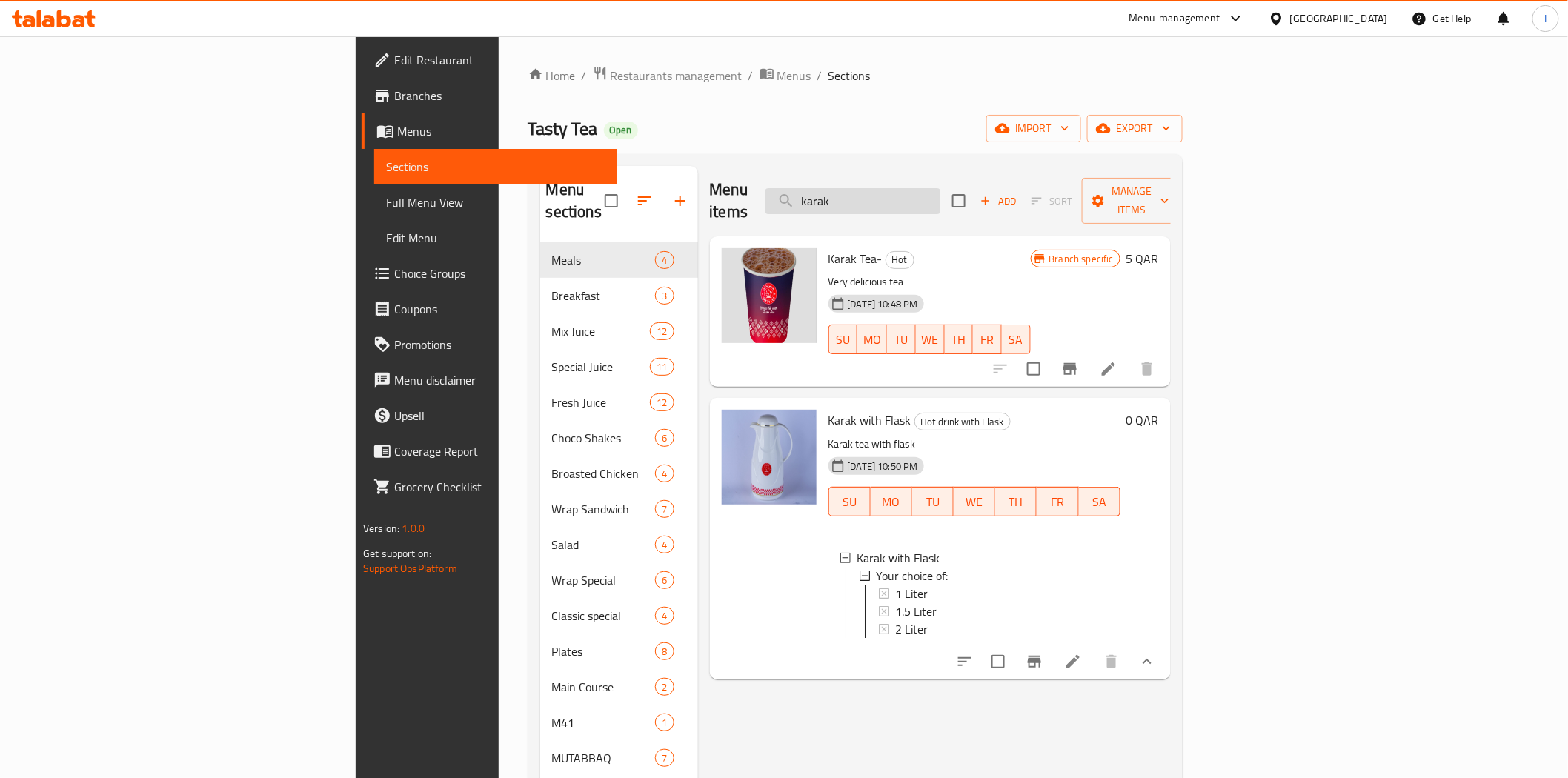
click at [941, 188] on input "karak" at bounding box center [853, 201] width 175 height 26
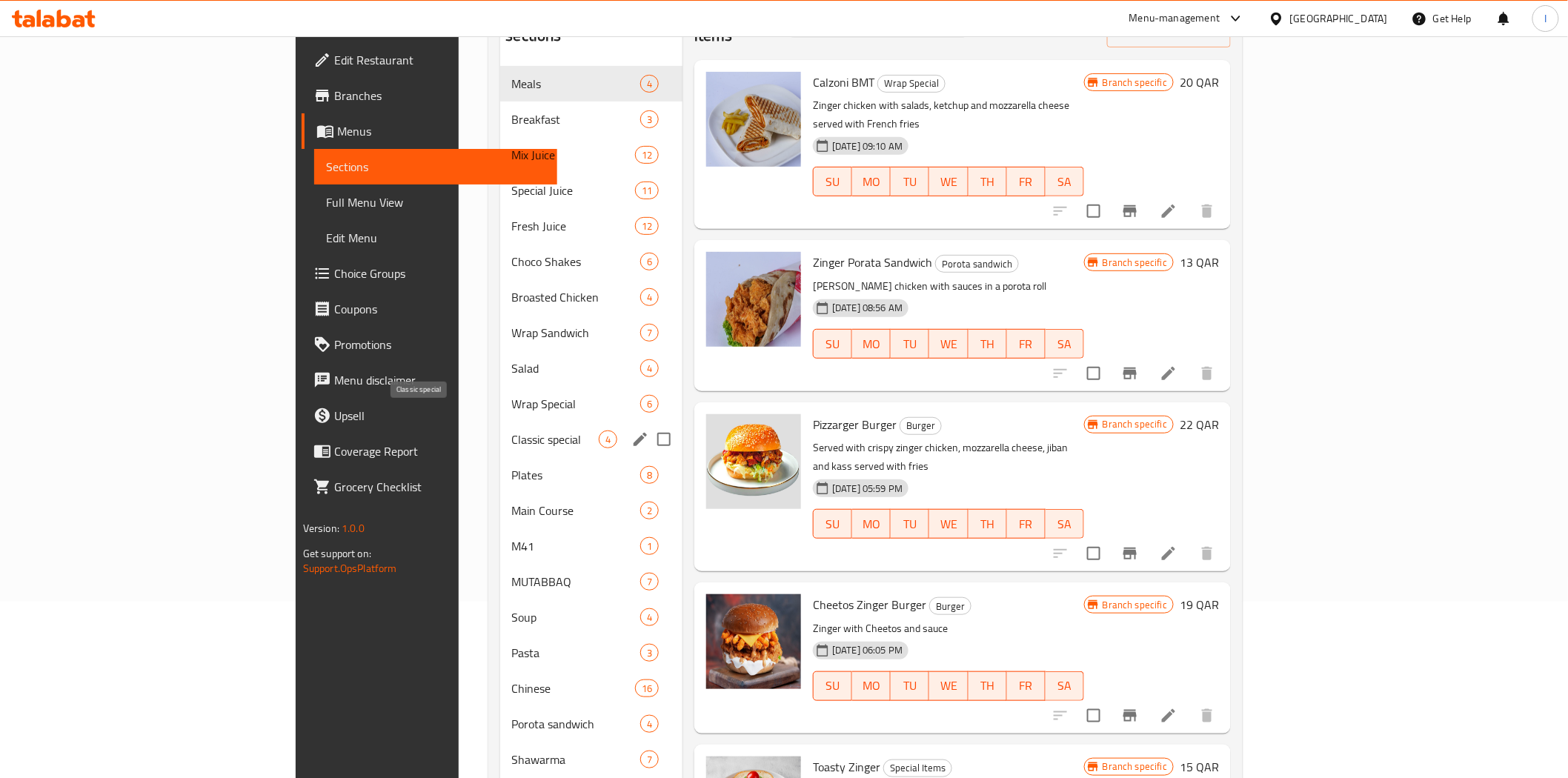
scroll to position [219, 0]
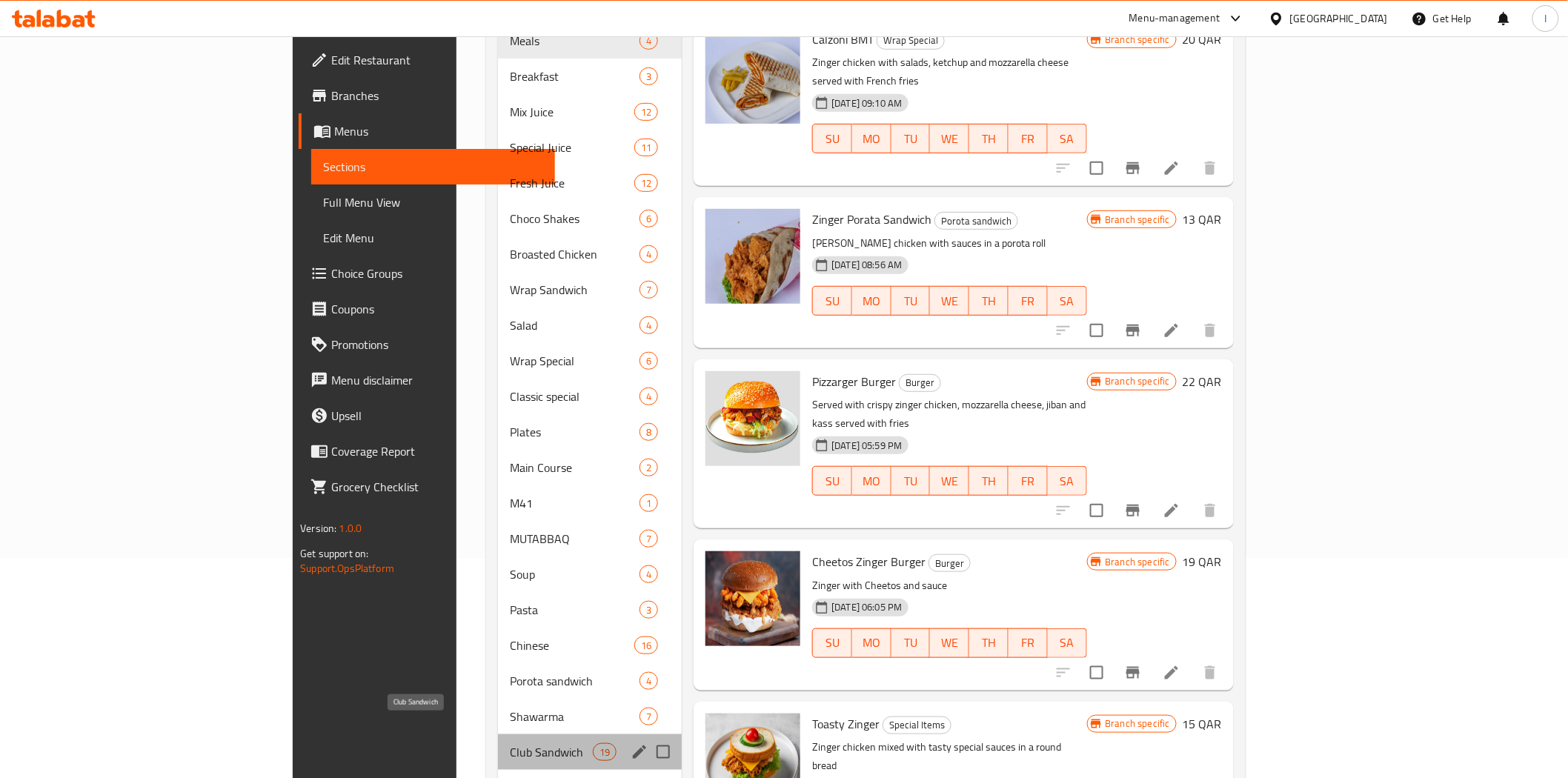
click at [510, 743] on span "Club Sandwich" at bounding box center [551, 751] width 83 height 17
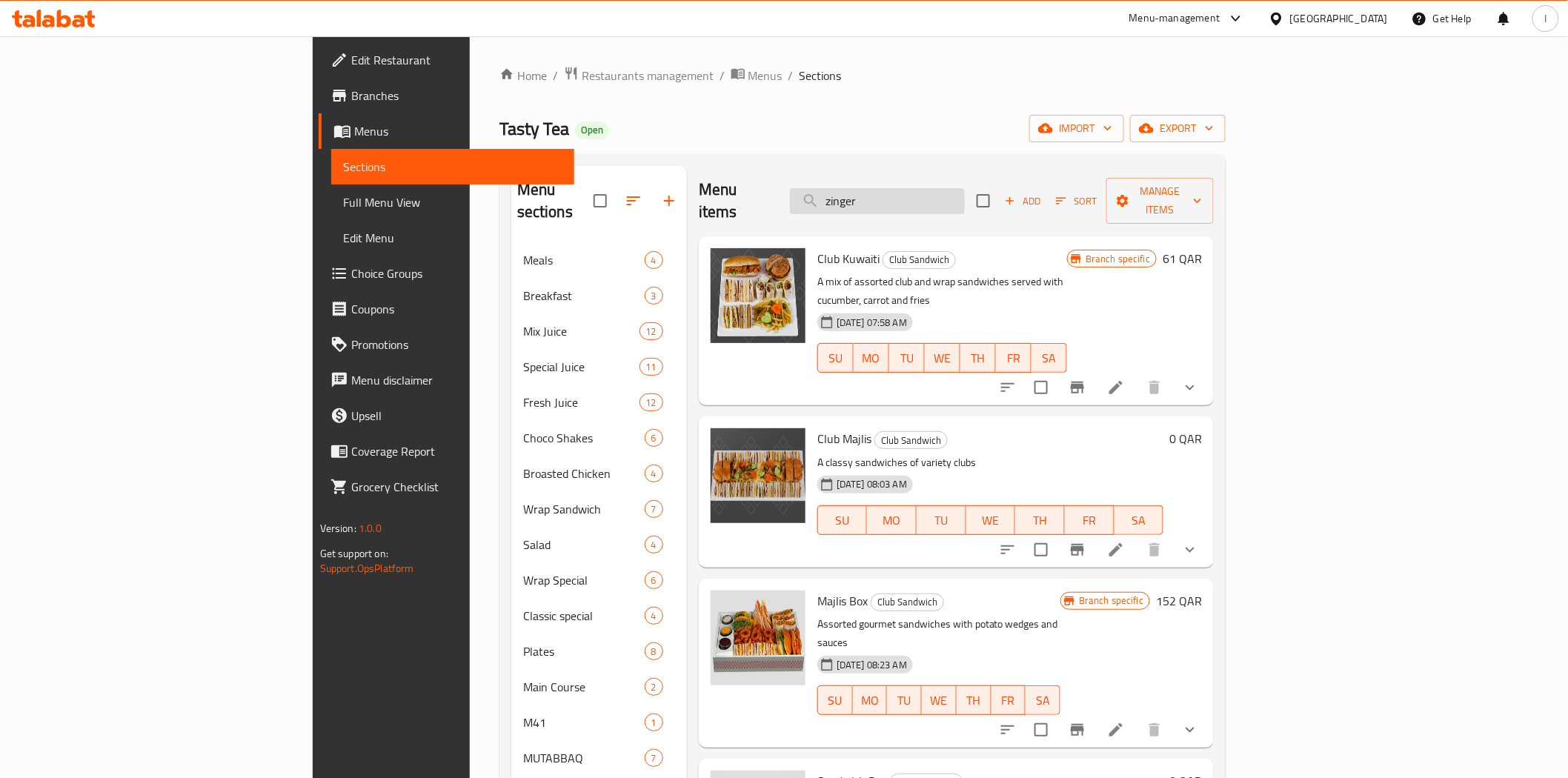
click at [965, 193] on input "zinger" at bounding box center [878, 201] width 175 height 26
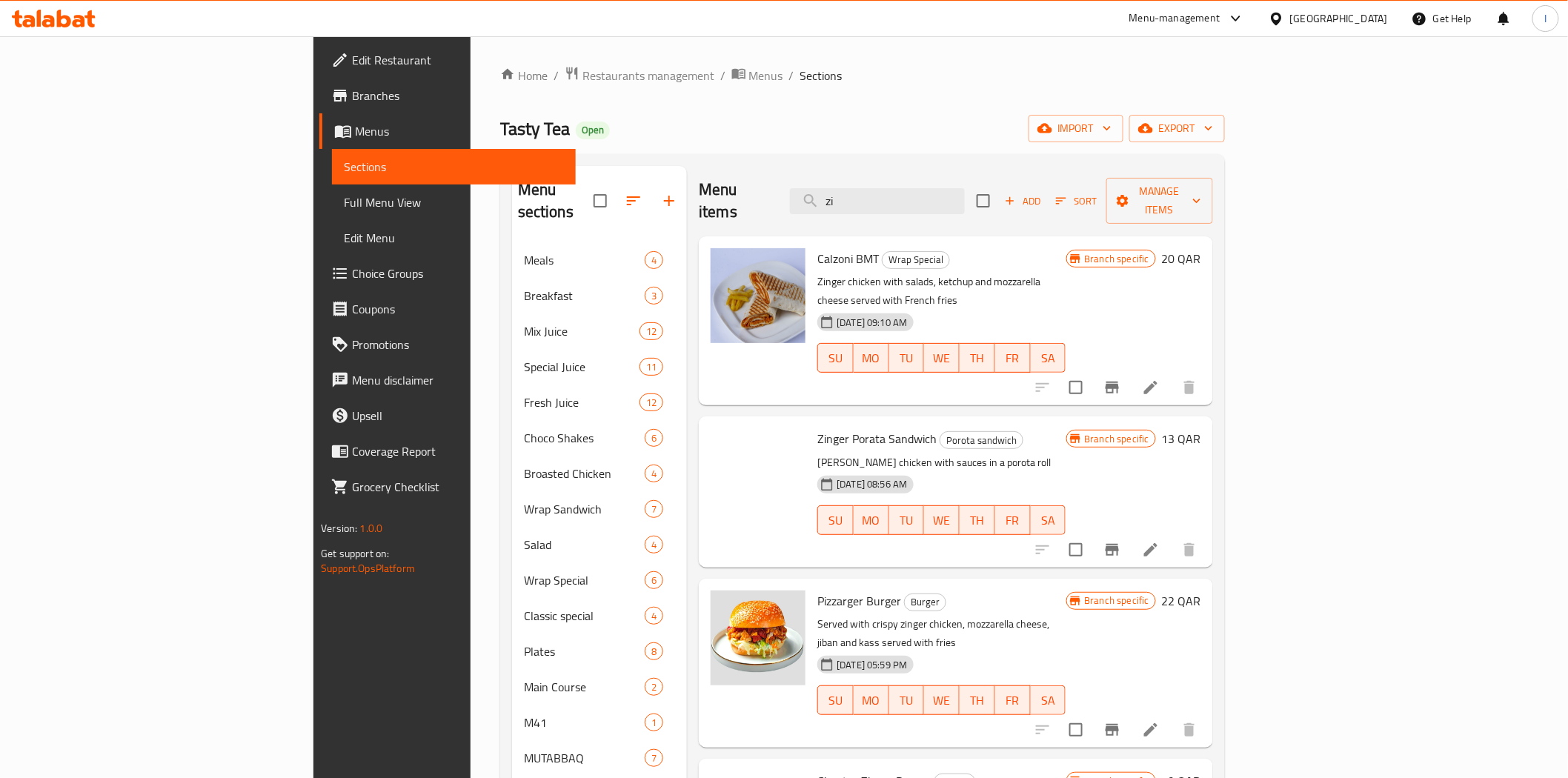
type input "z"
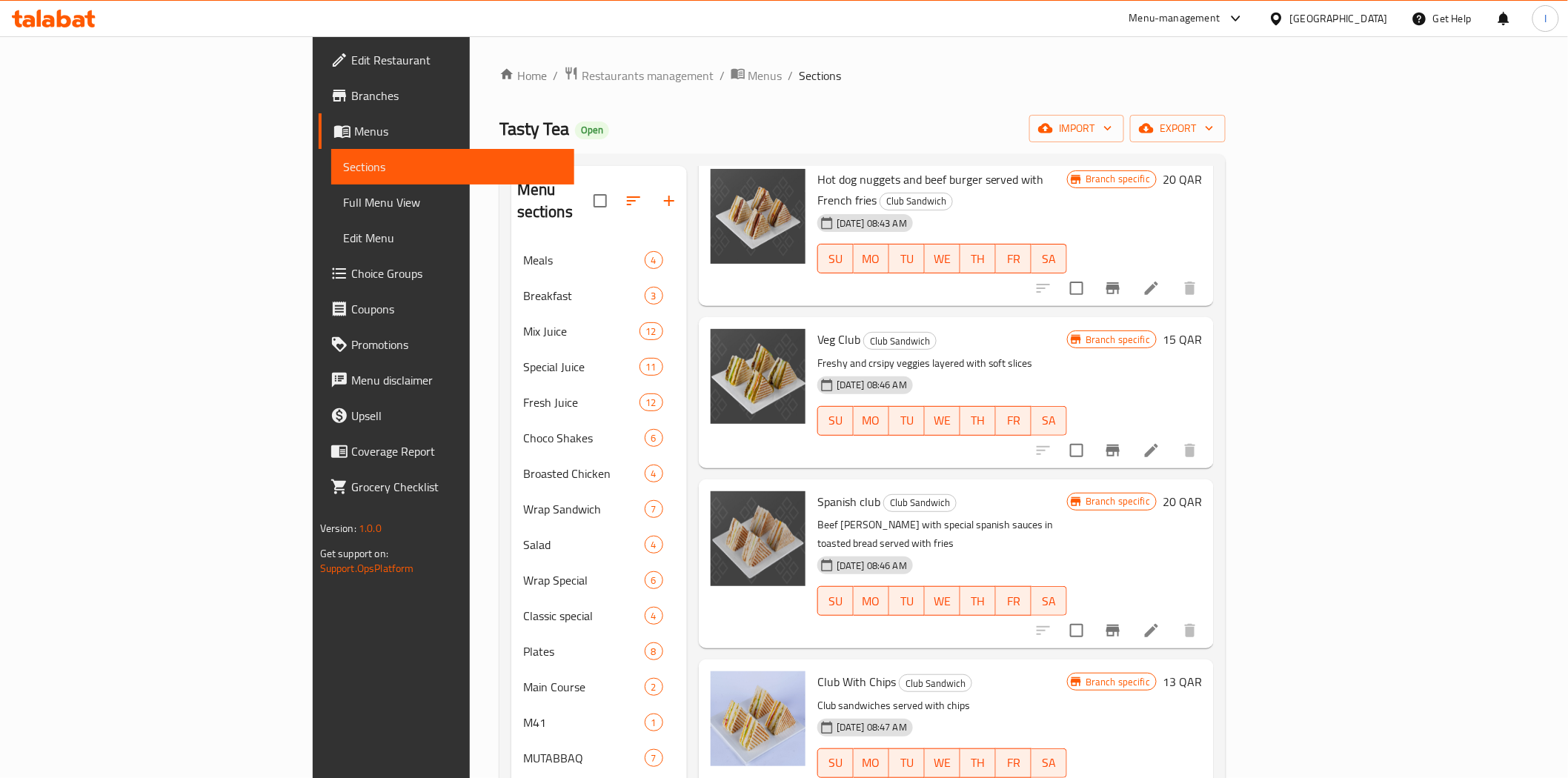
scroll to position [219, 0]
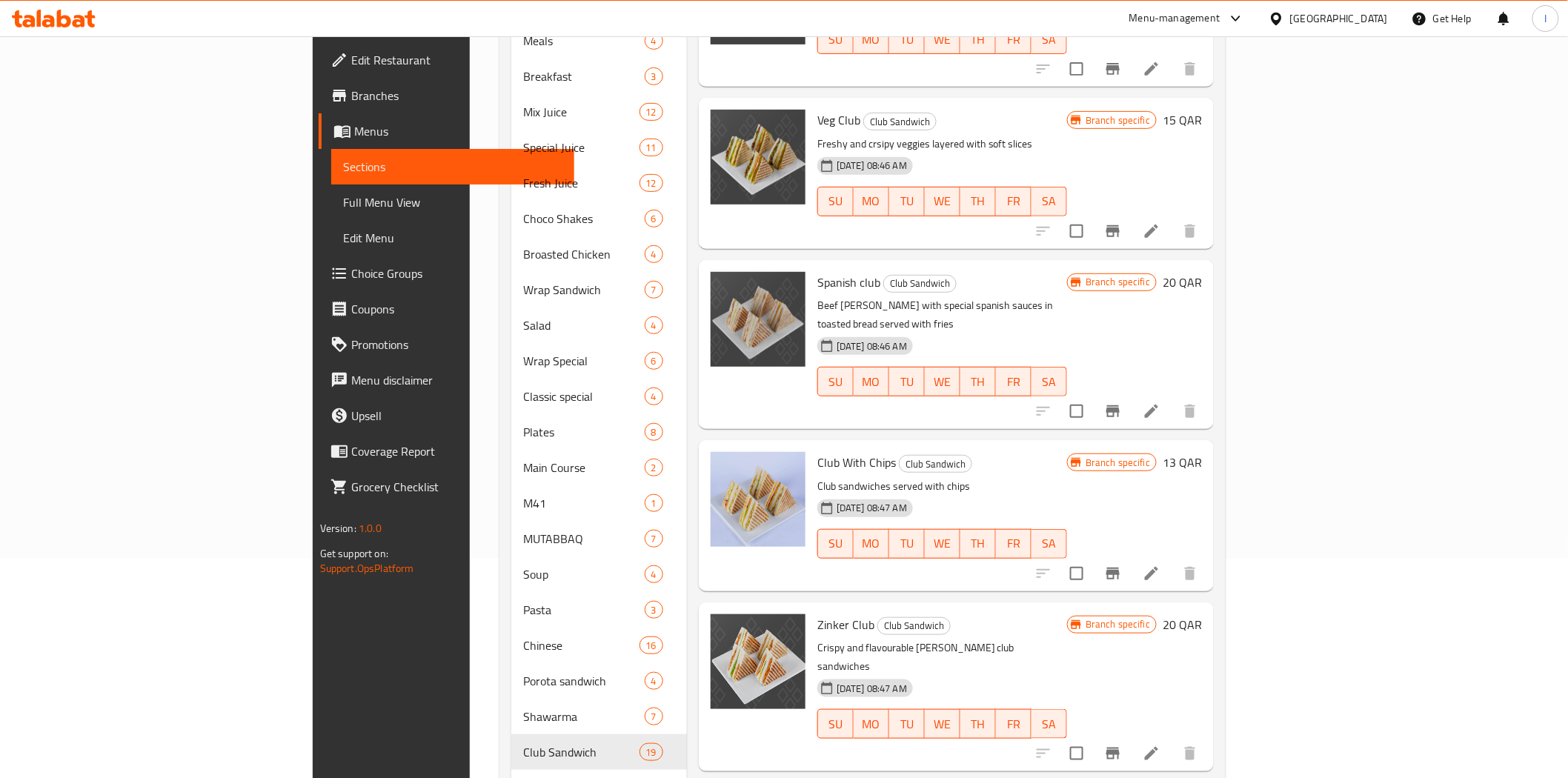
click at [818, 613] on span "Zinker Club" at bounding box center [846, 624] width 57 height 22
copy h6 "Zinker Club"
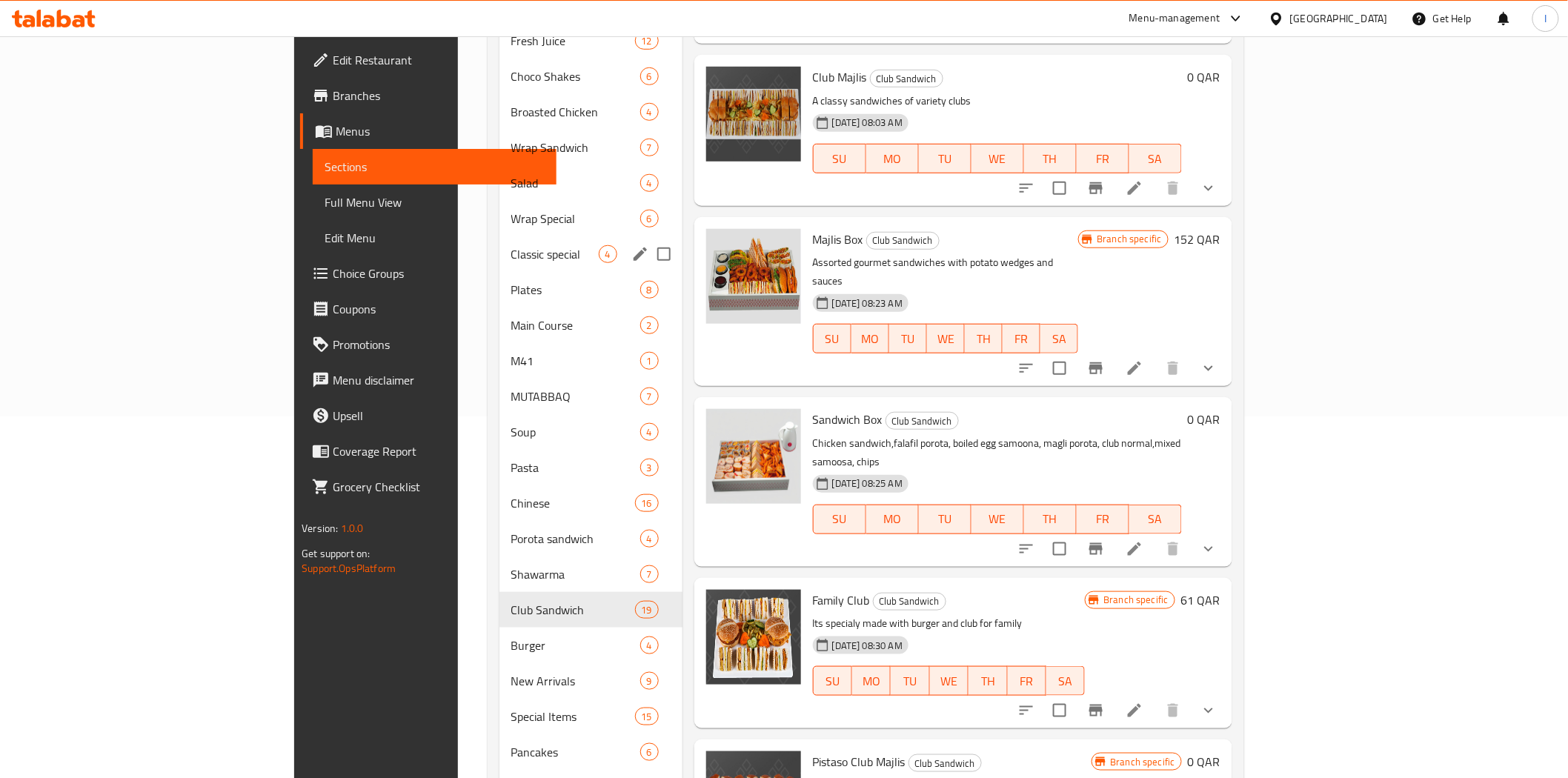
scroll to position [438, 0]
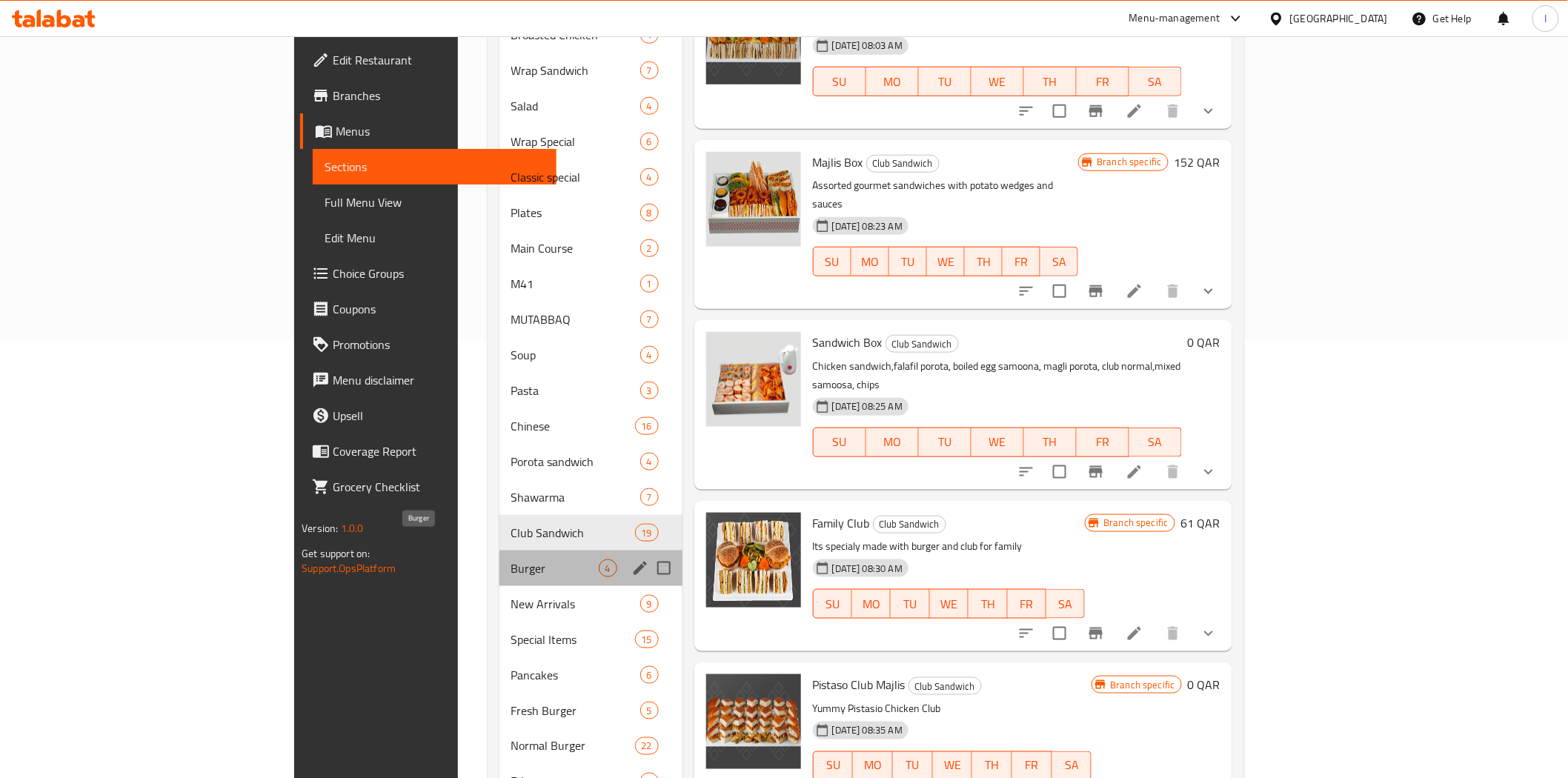
click at [511, 560] on span "Burger" at bounding box center [555, 568] width 87 height 17
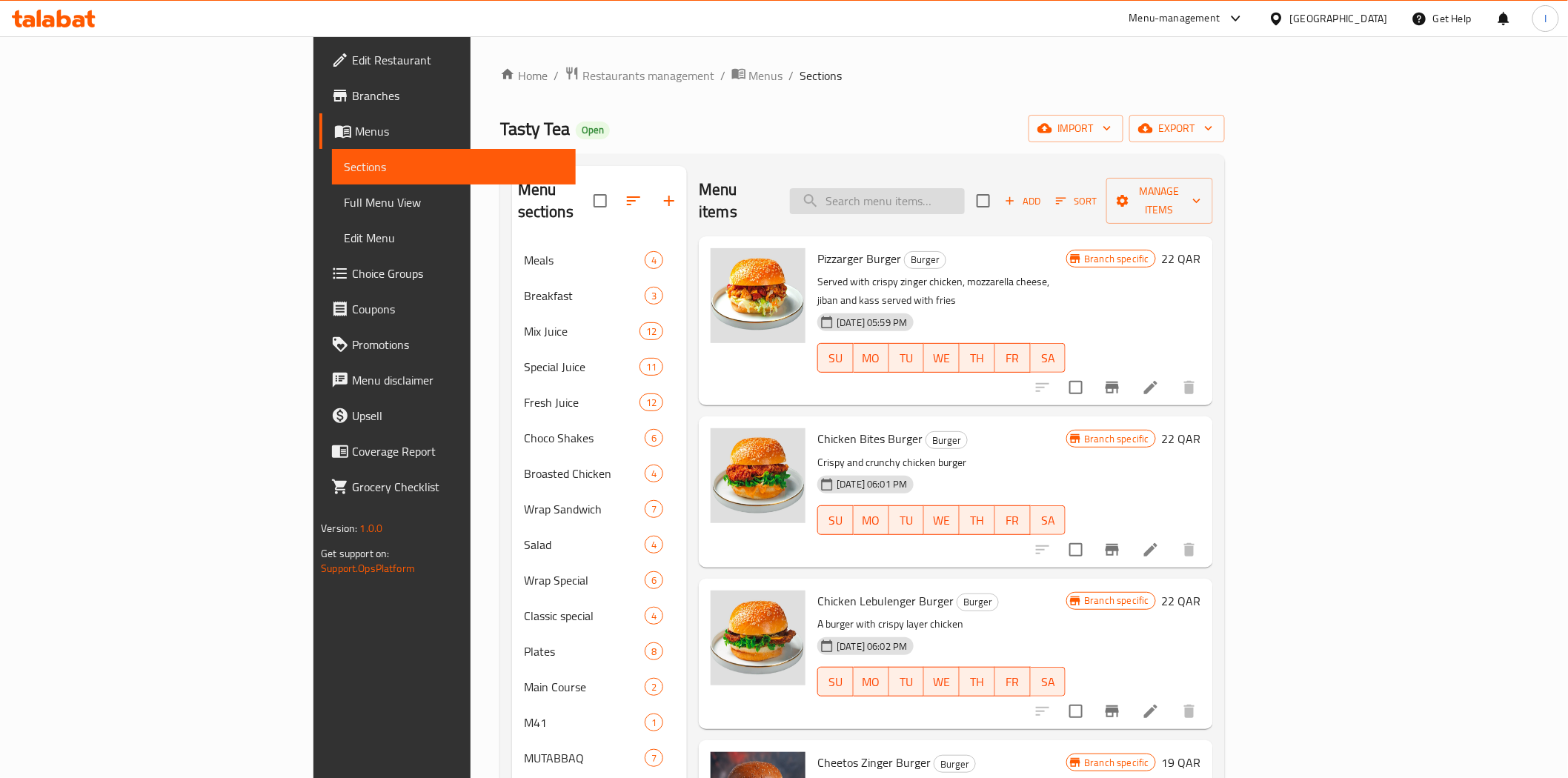
click at [965, 191] on input "search" at bounding box center [878, 201] width 175 height 26
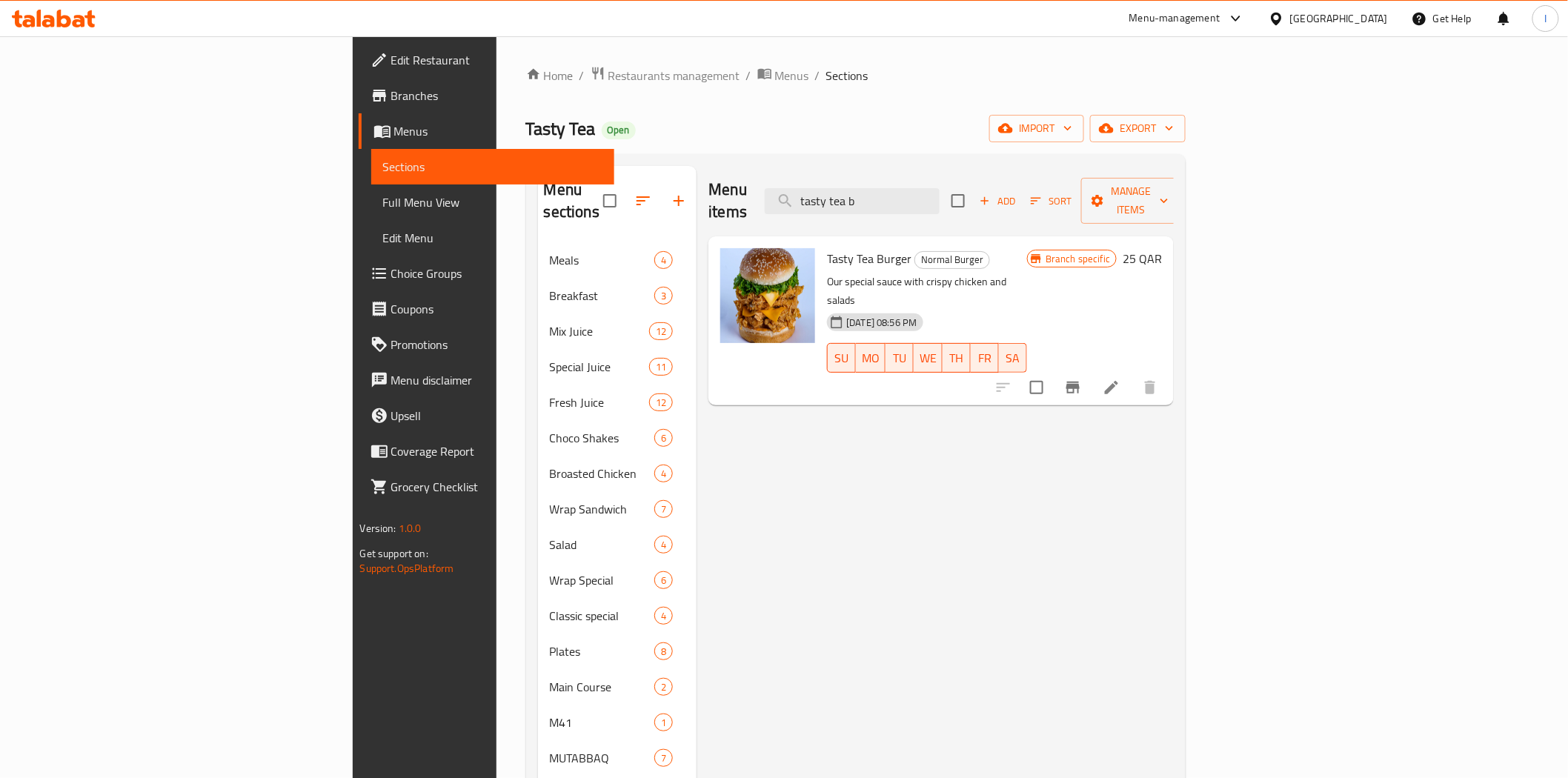
type input "tasty tea b"
click at [827, 247] on span "Tasty Tea Burger" at bounding box center [869, 258] width 84 height 22
copy h6 "Tasty Tea Burger"
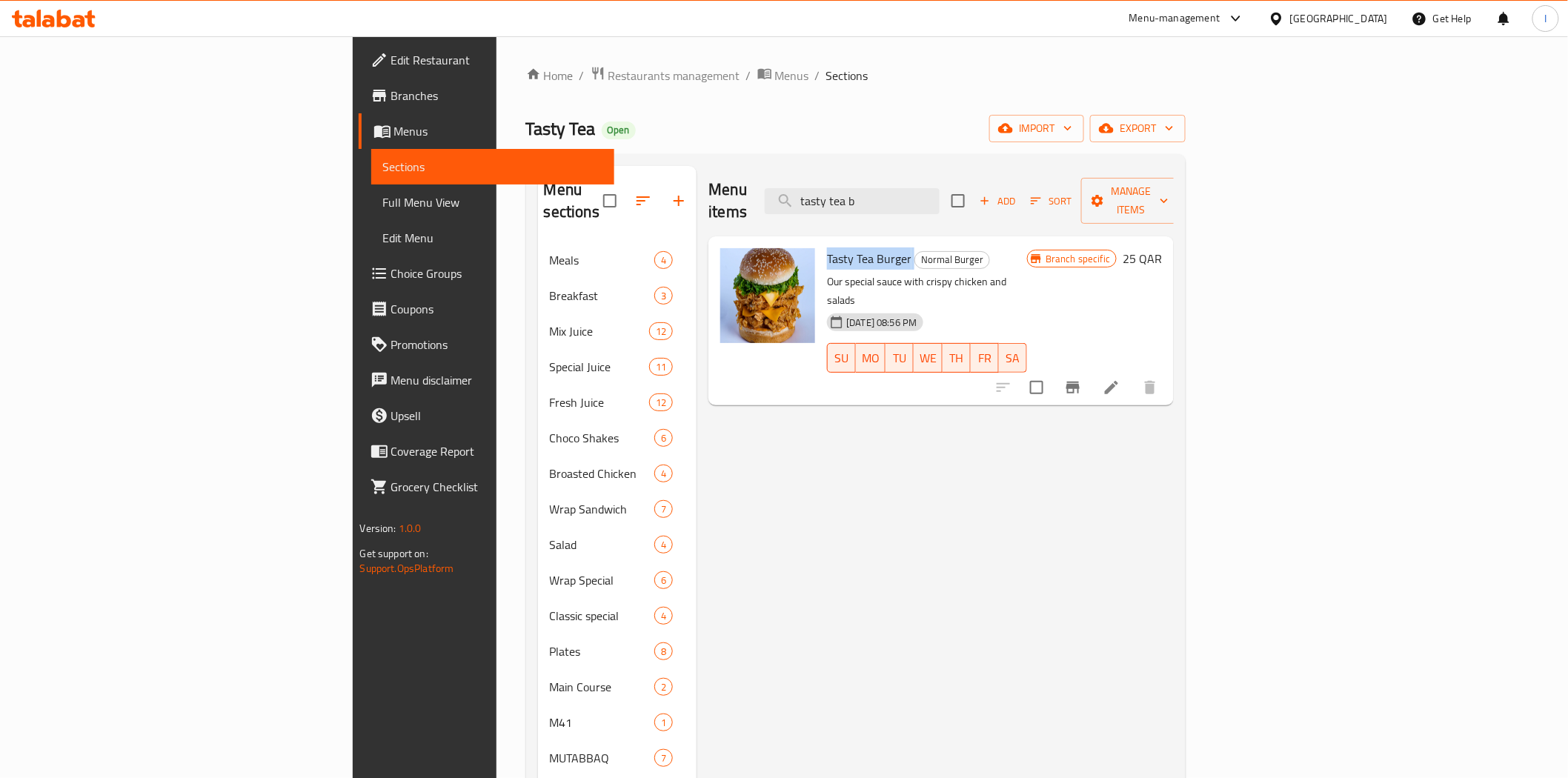
click at [37, 13] on icon at bounding box center [39, 18] width 5 height 17
